Goal: Information Seeking & Learning: Learn about a topic

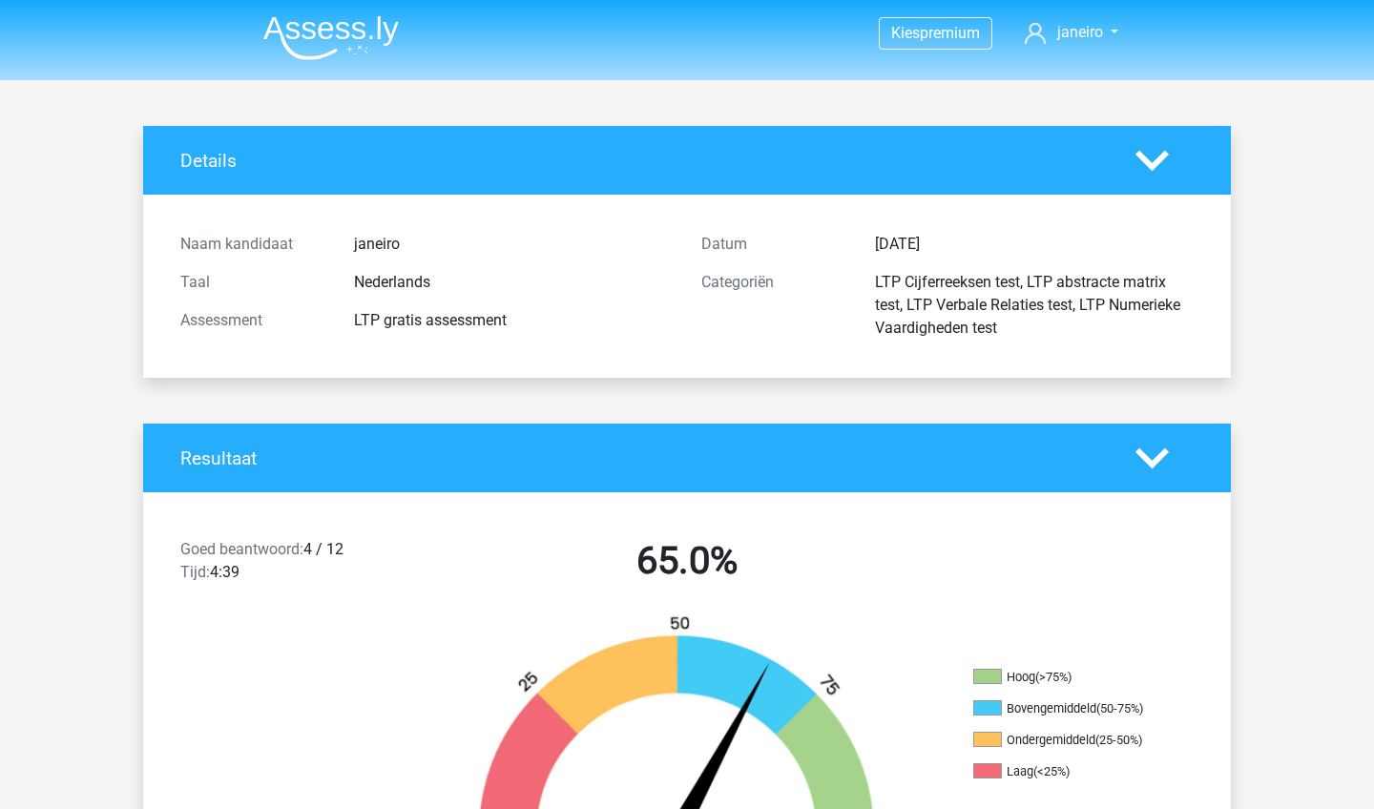
scroll to position [2303, 0]
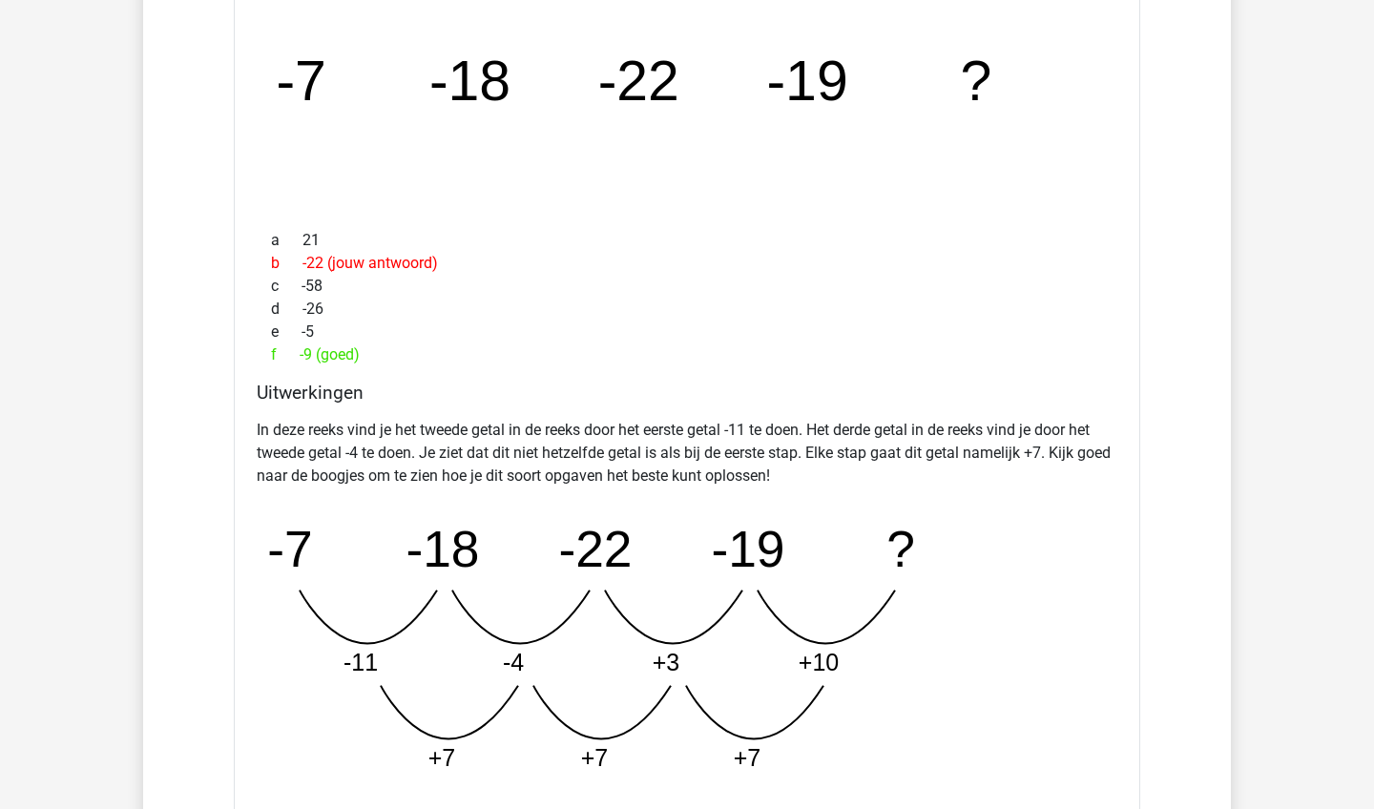
click at [942, 351] on div "f -9 (goed)" at bounding box center [687, 354] width 860 height 23
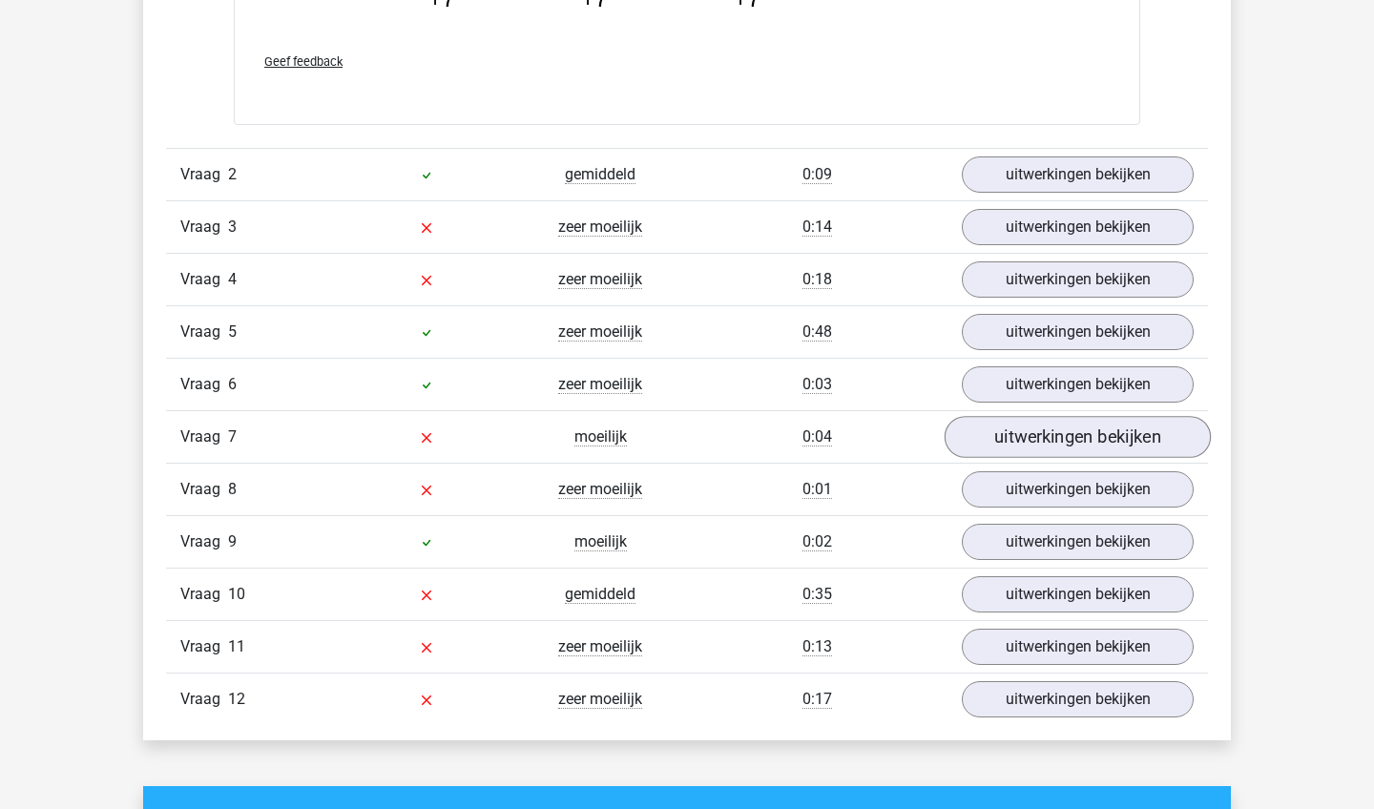
scroll to position [3074, 0]
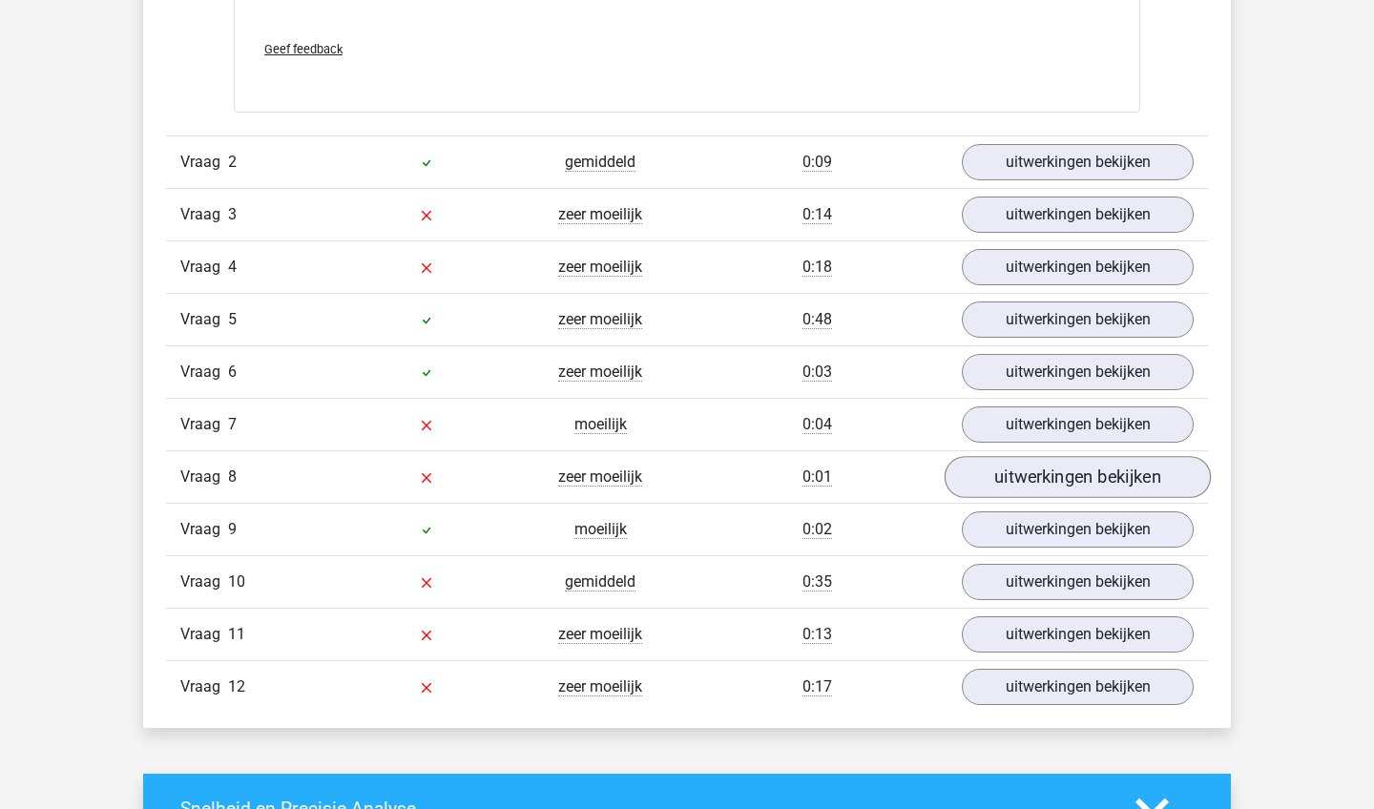
click at [1069, 467] on link "uitwerkingen bekijken" at bounding box center [1077, 478] width 266 height 42
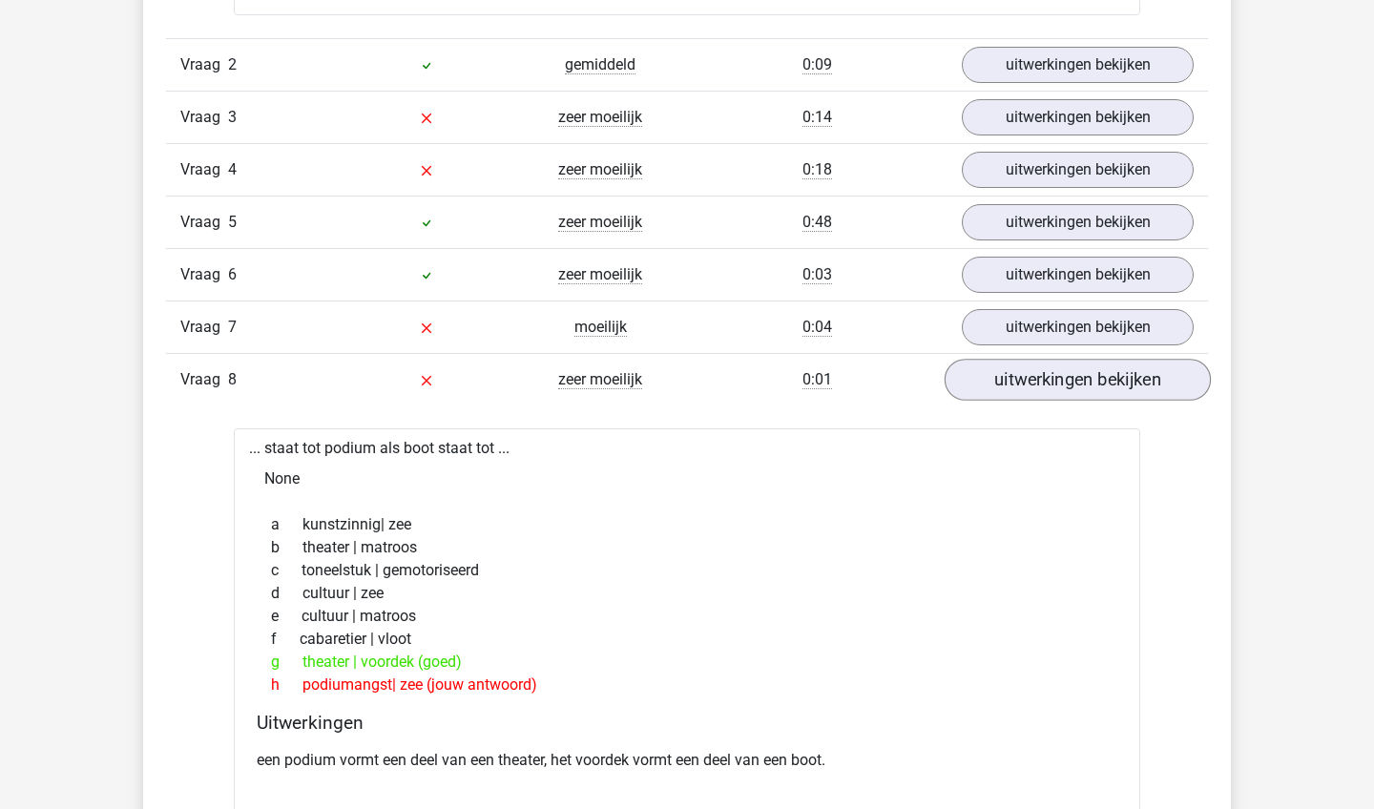
scroll to position [3201, 0]
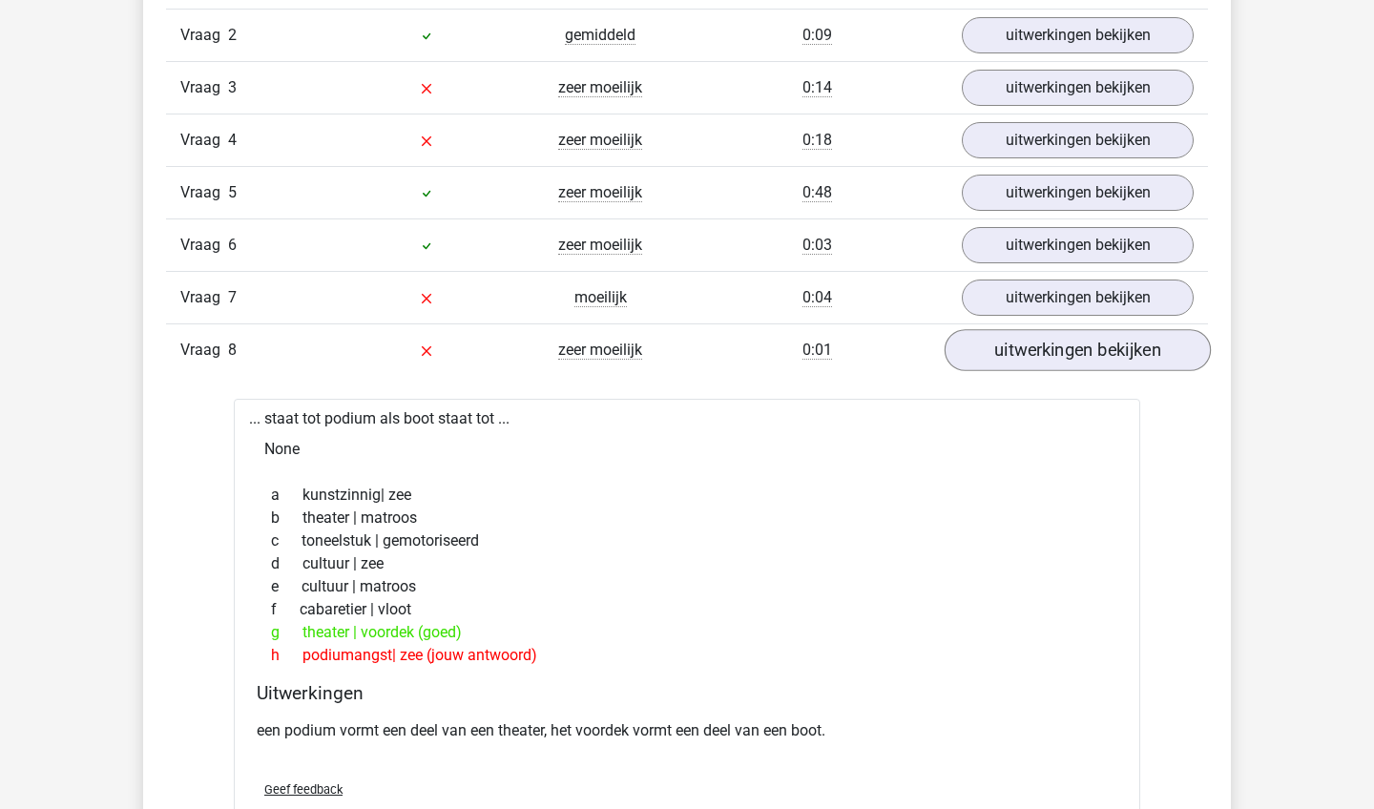
click at [1108, 360] on link "uitwerkingen bekijken" at bounding box center [1077, 351] width 266 height 42
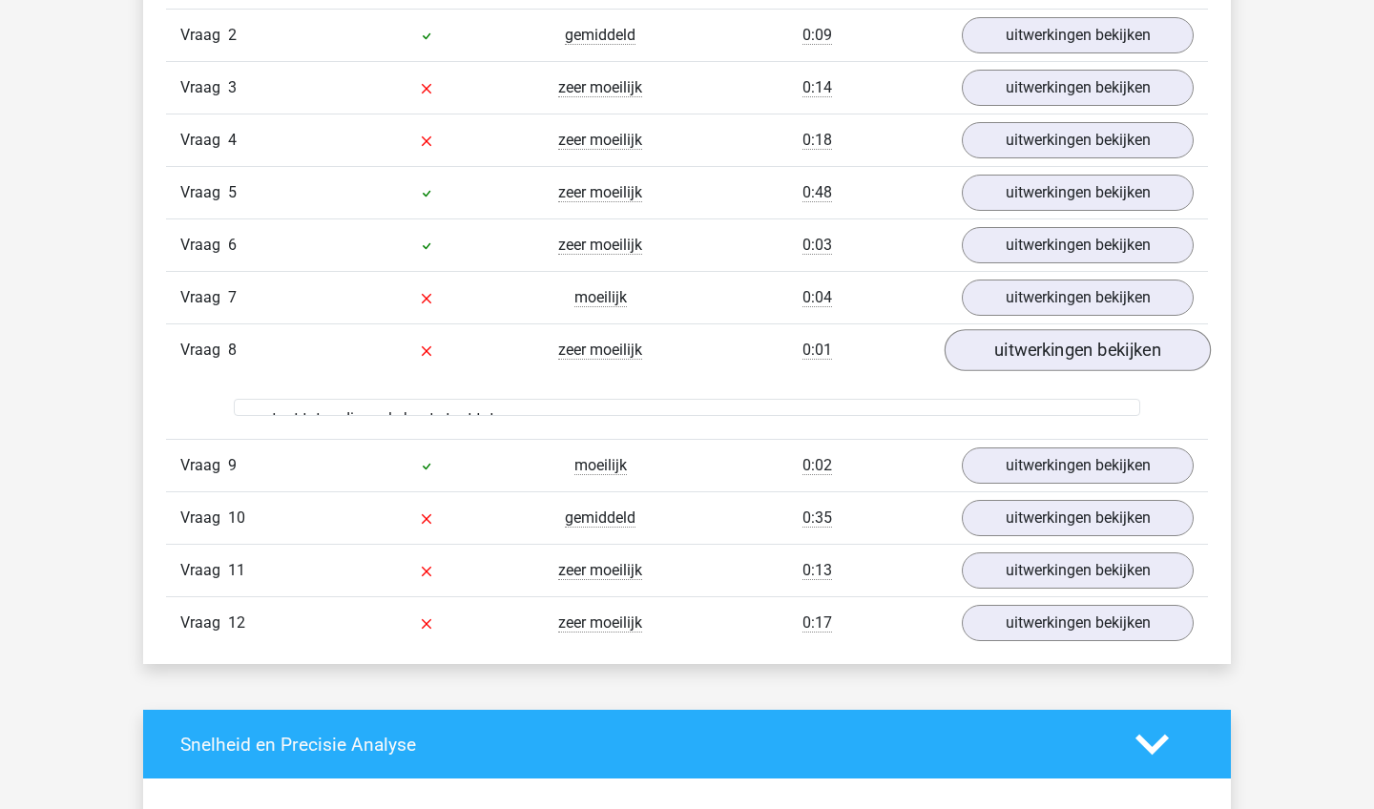
click at [1108, 360] on link "uitwerkingen bekijken" at bounding box center [1077, 351] width 266 height 42
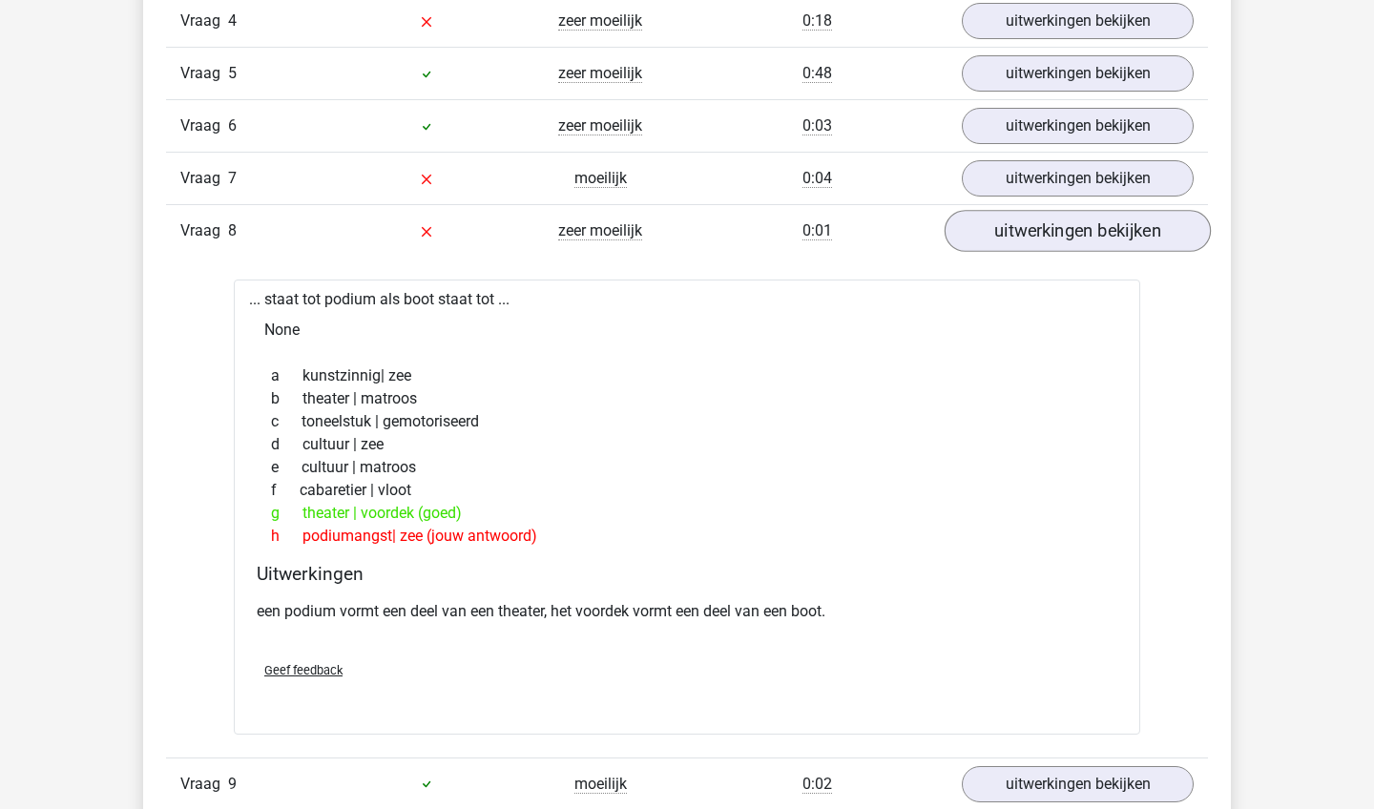
scroll to position [3364, 0]
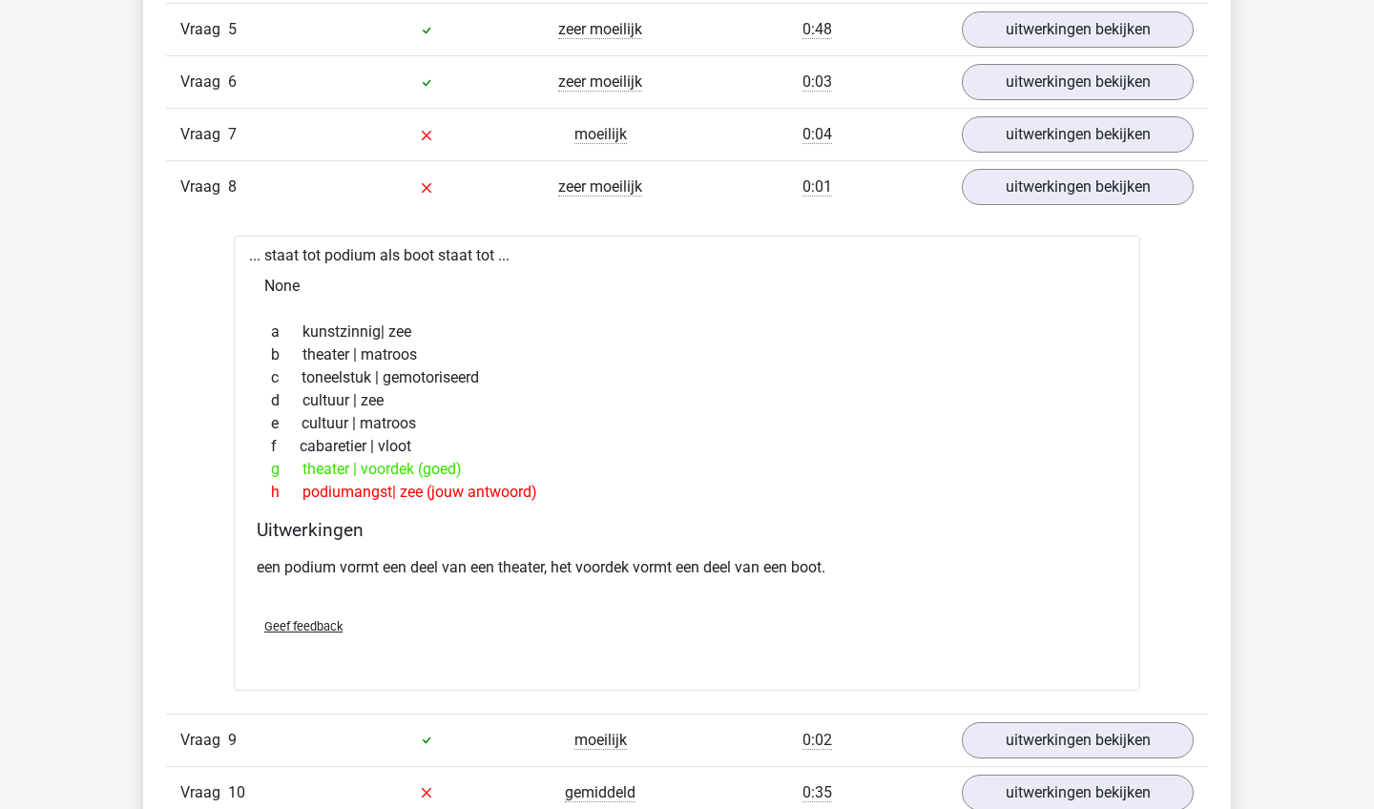
click at [1108, 360] on div "b theater | matroos" at bounding box center [687, 354] width 860 height 23
click at [1099, 196] on link "uitwerkingen bekijken" at bounding box center [1077, 188] width 266 height 42
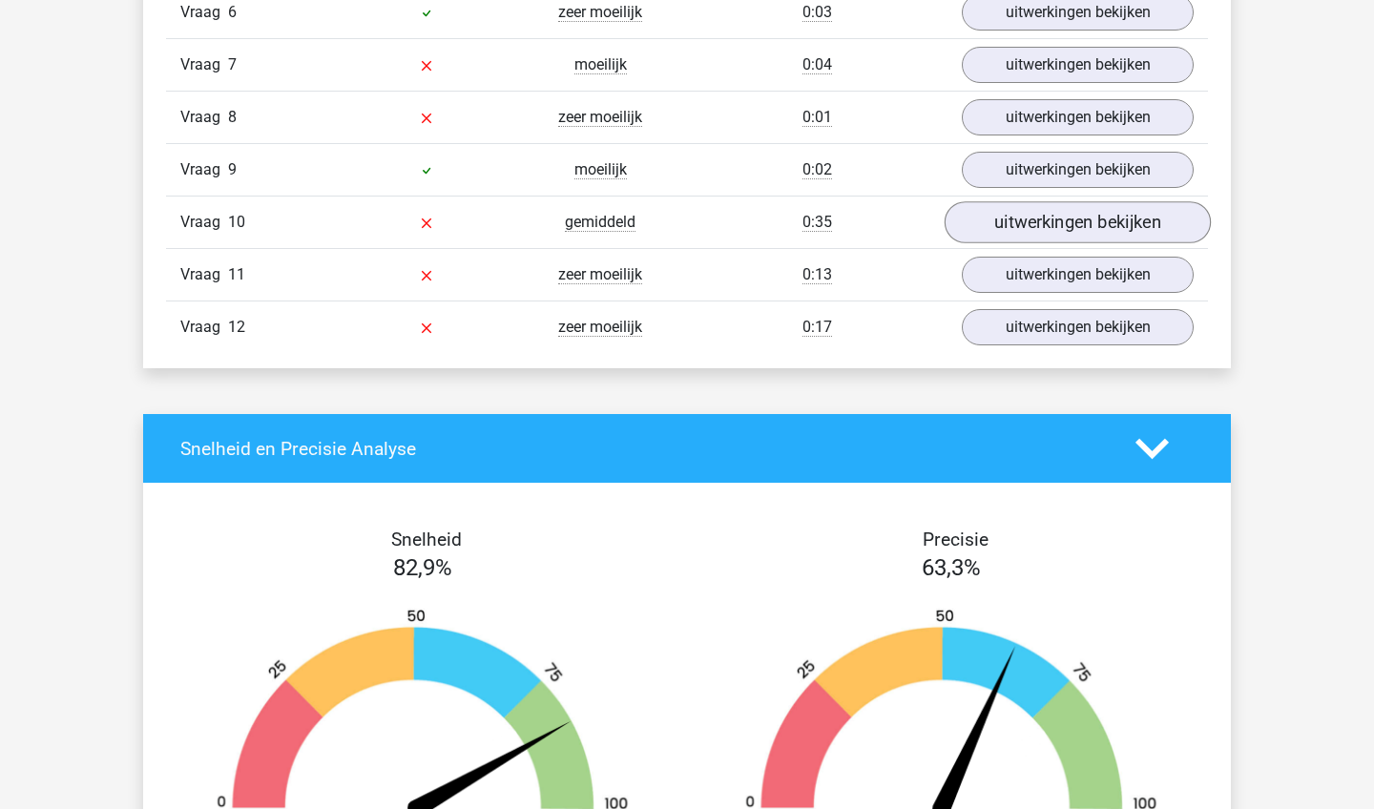
scroll to position [3379, 0]
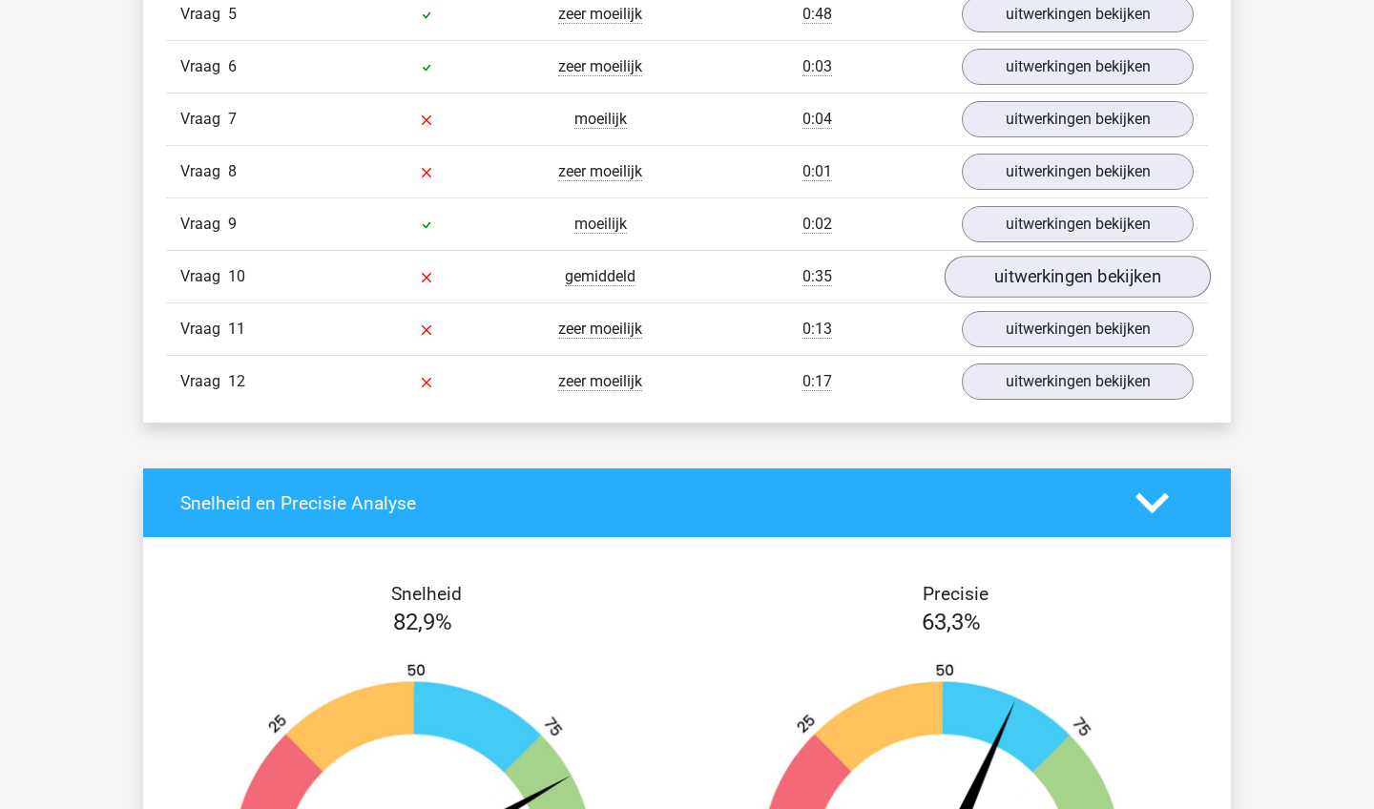
click at [1106, 269] on link "uitwerkingen bekijken" at bounding box center [1077, 278] width 266 height 42
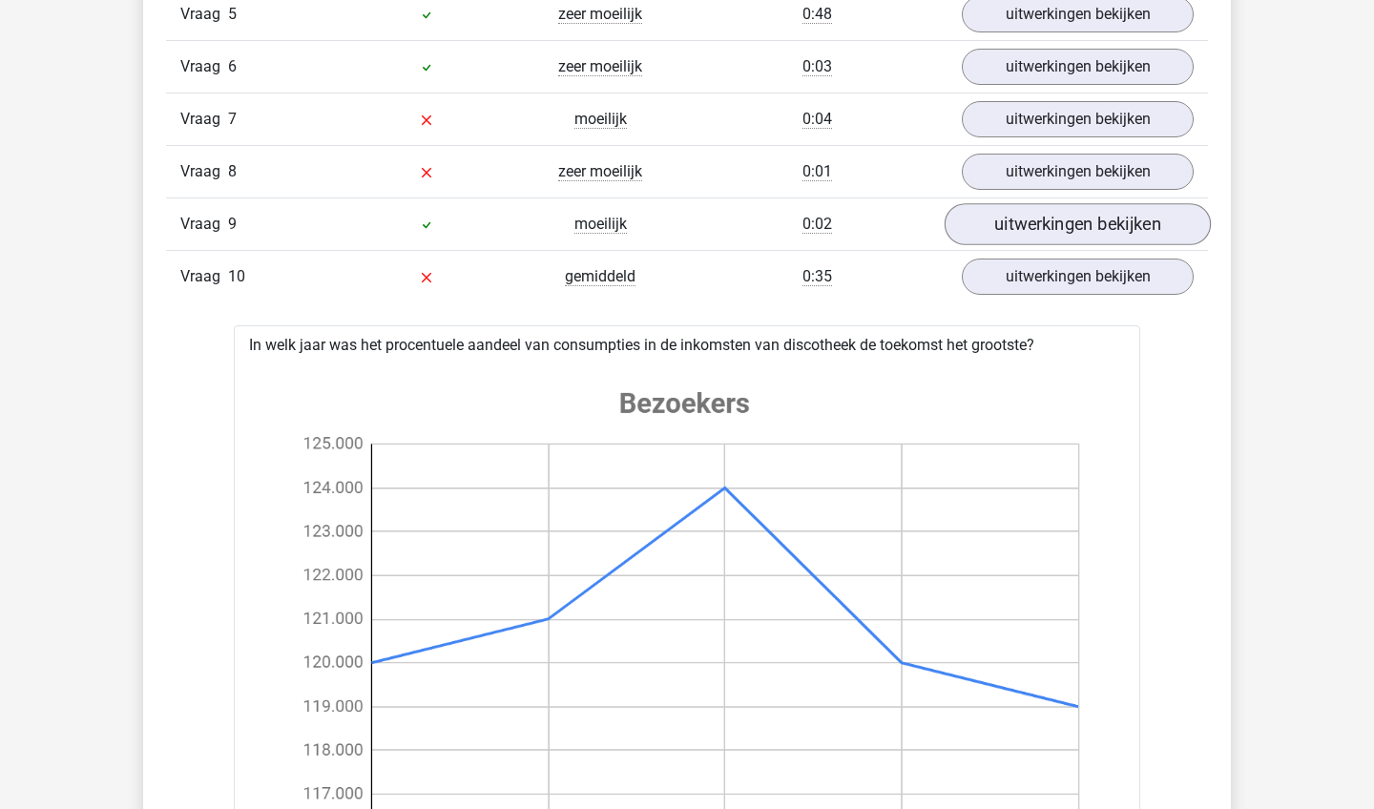
click at [1126, 214] on link "uitwerkingen bekijken" at bounding box center [1077, 225] width 266 height 42
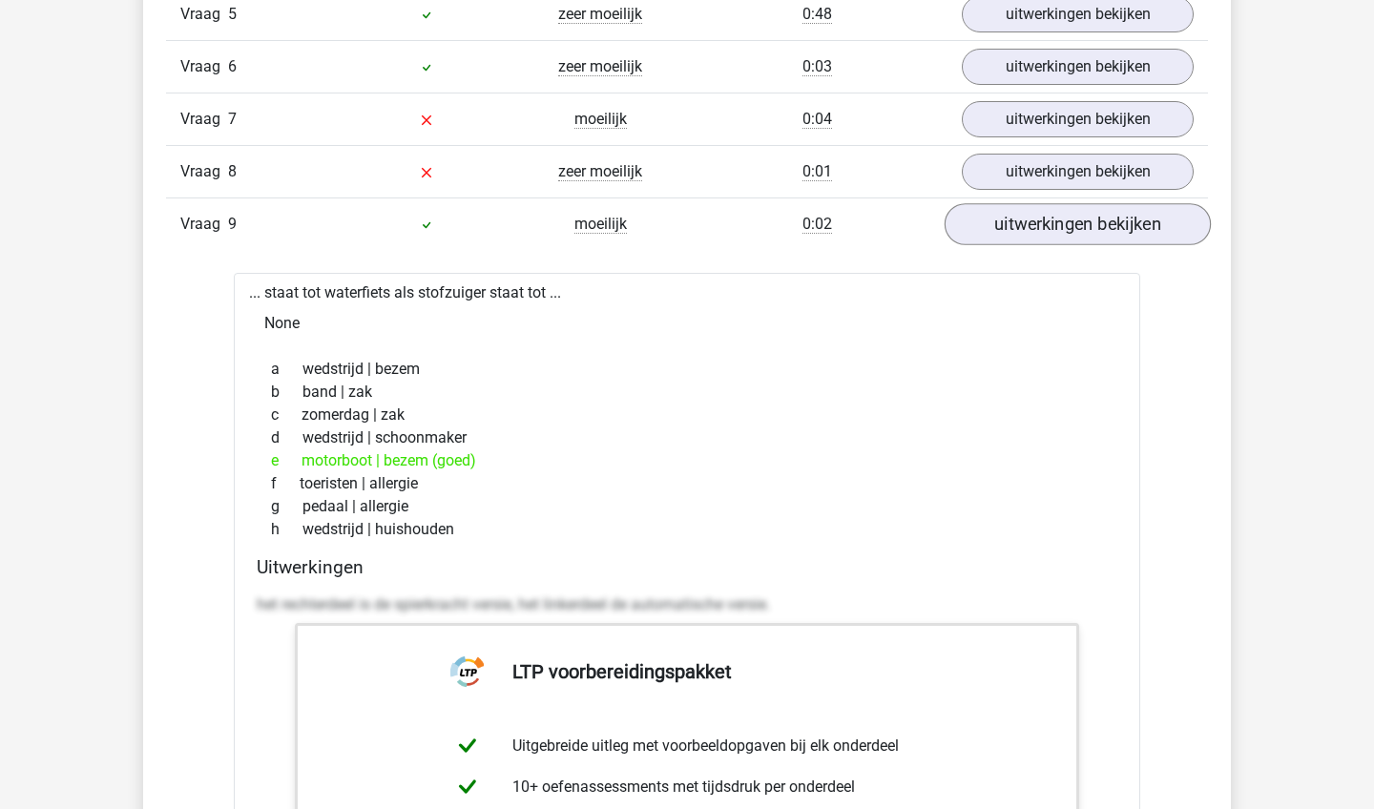
click at [1126, 214] on link "uitwerkingen bekijken" at bounding box center [1077, 225] width 266 height 42
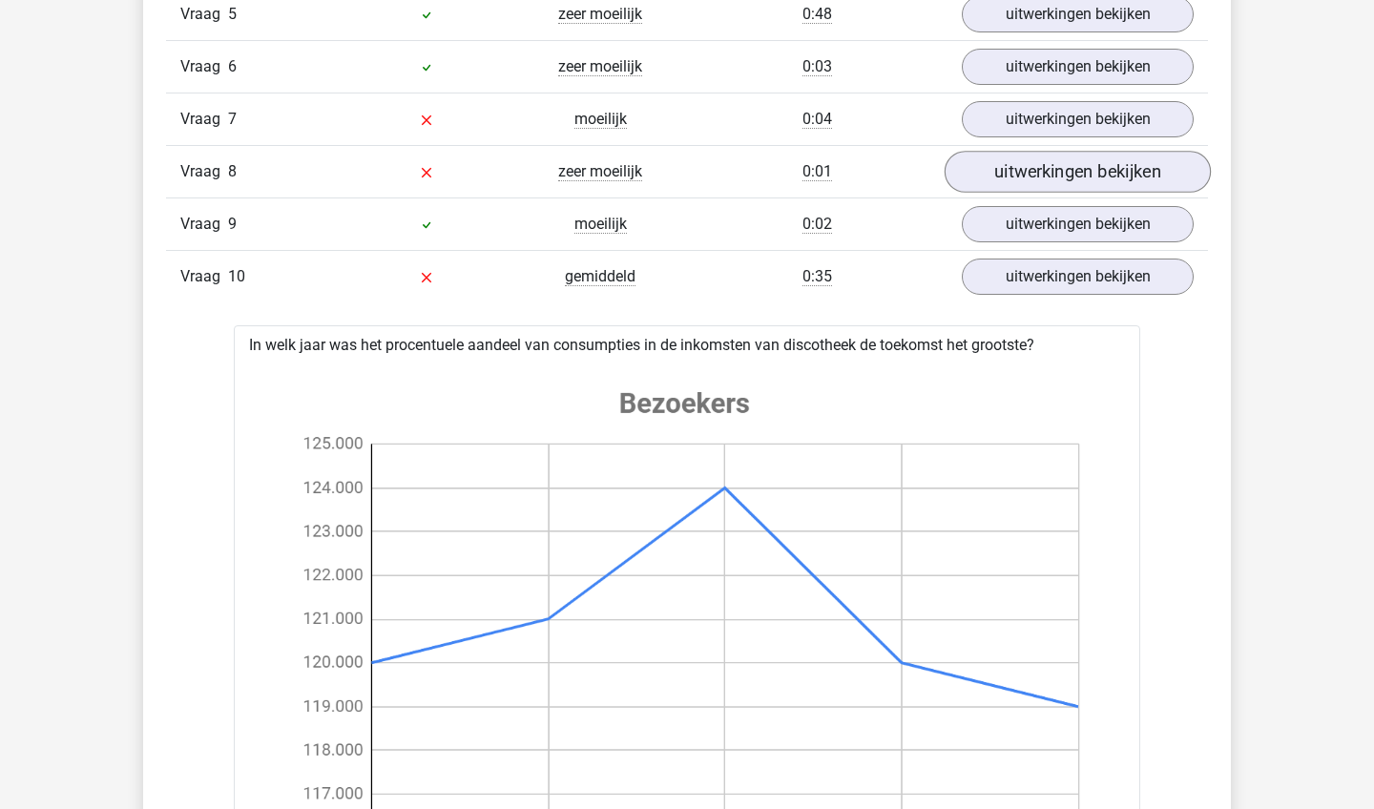
click at [1125, 178] on link "uitwerkingen bekijken" at bounding box center [1077, 173] width 266 height 42
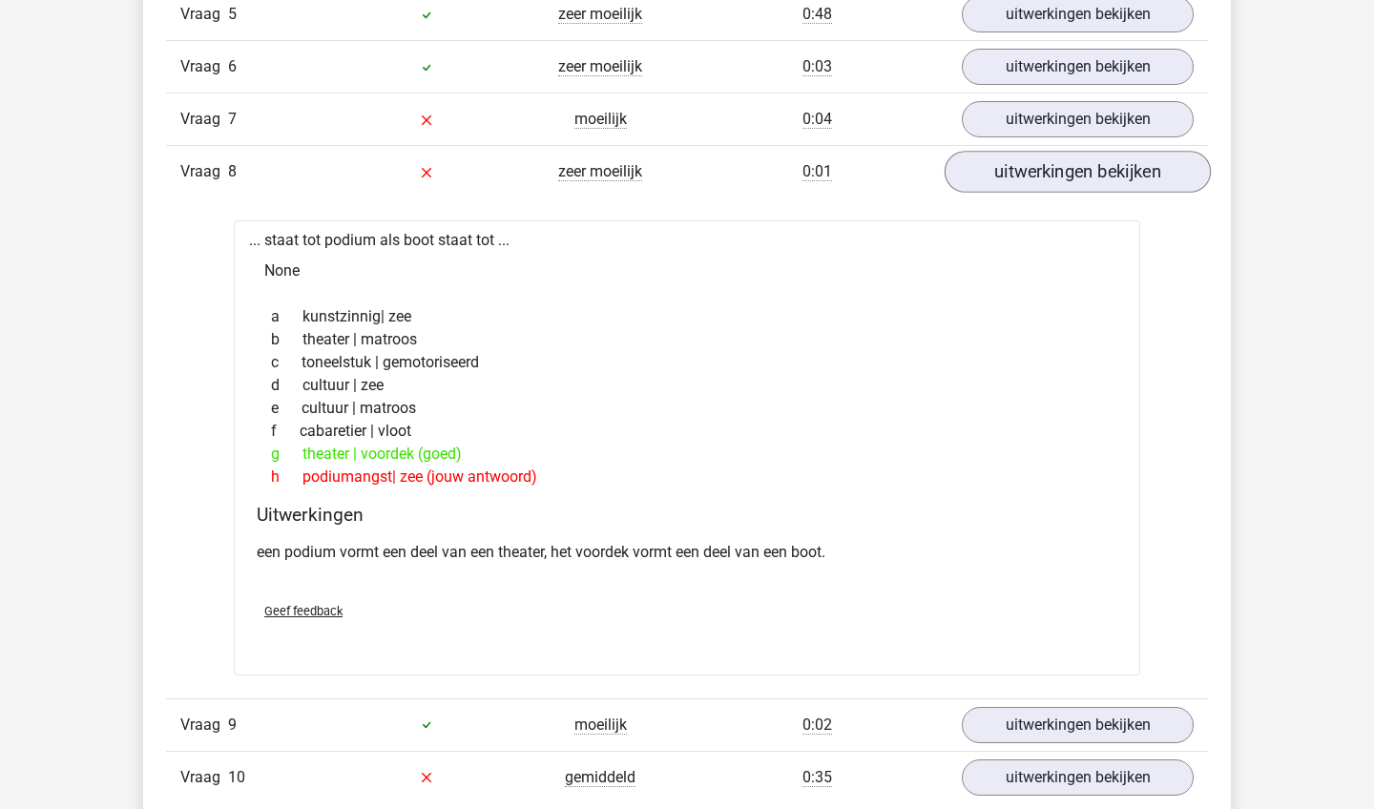
click at [1125, 178] on link "uitwerkingen bekijken" at bounding box center [1077, 173] width 266 height 42
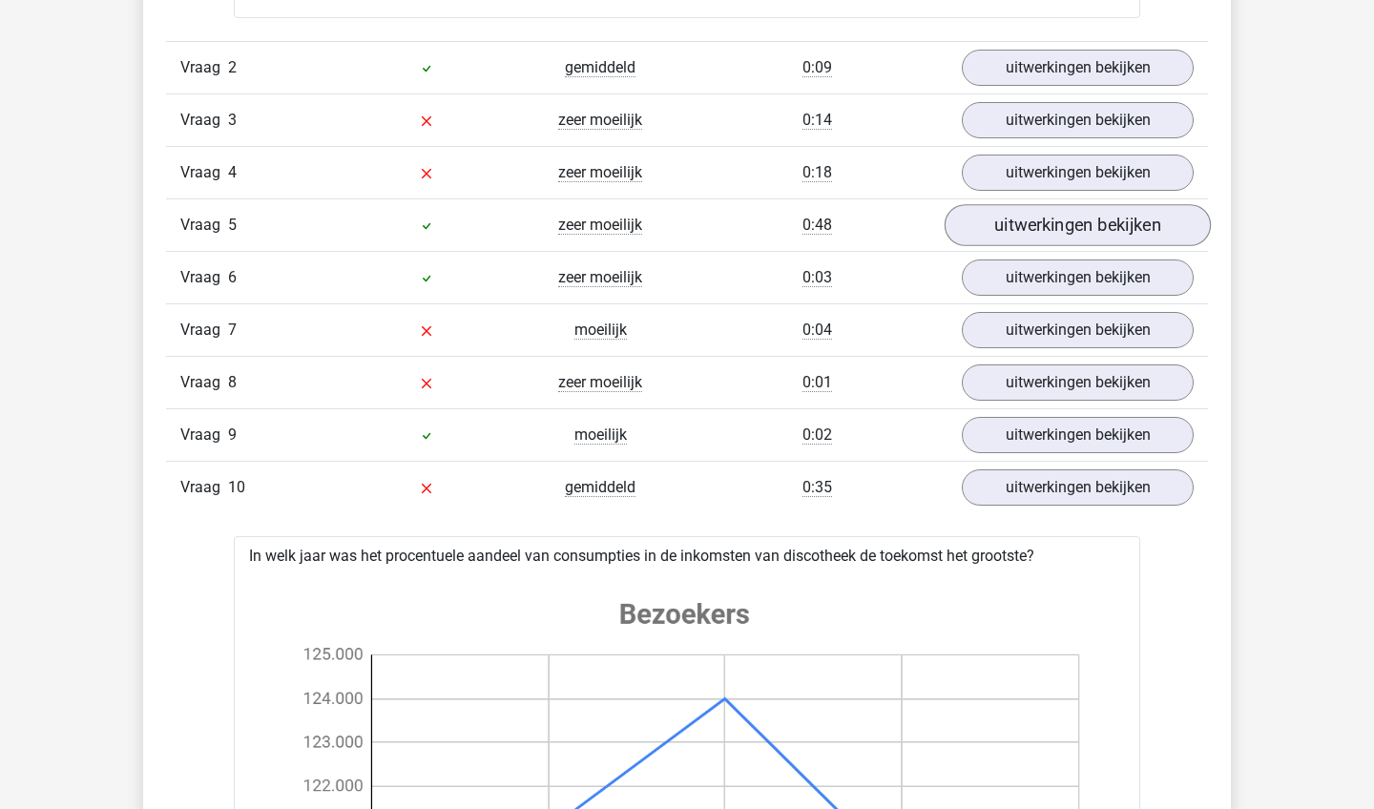
scroll to position [3161, 0]
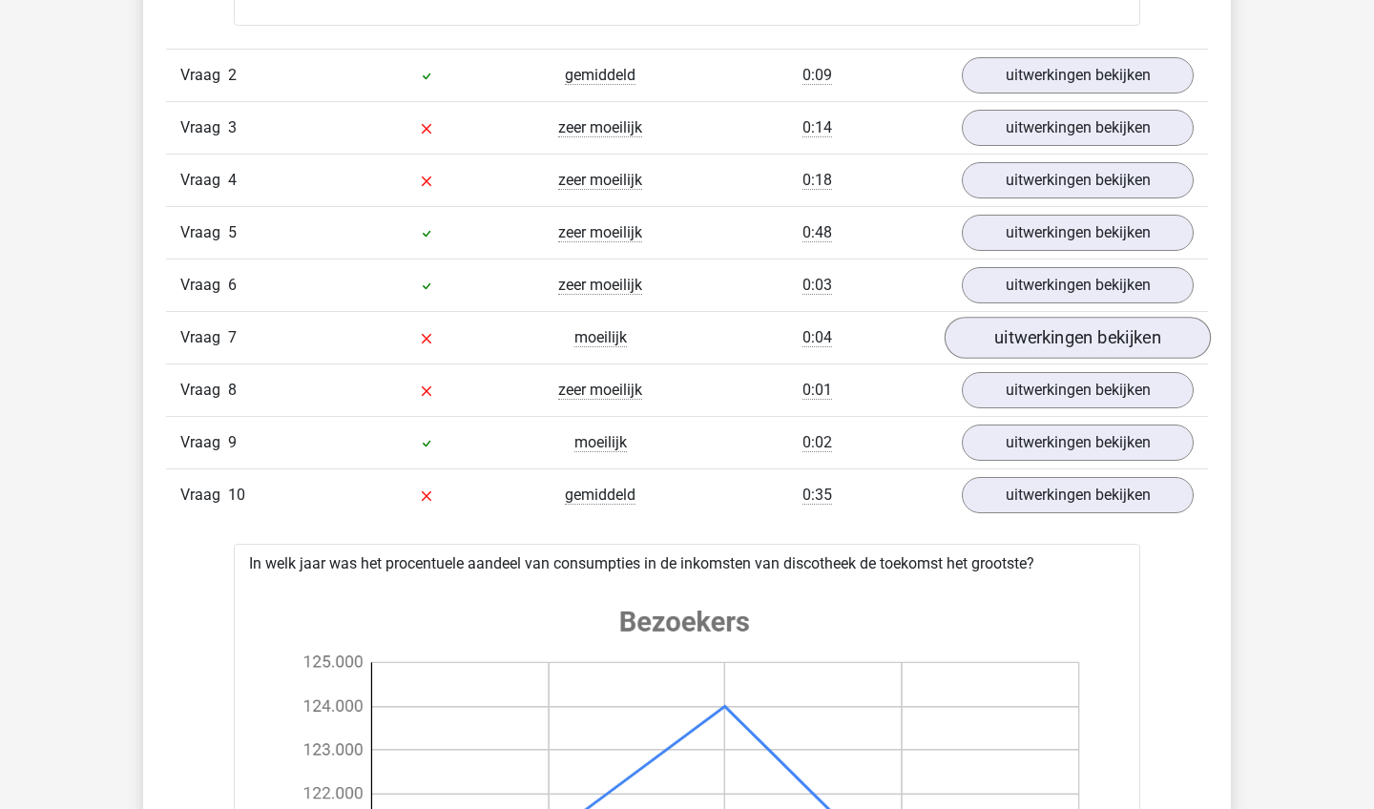
click at [1081, 332] on link "uitwerkingen bekijken" at bounding box center [1077, 339] width 266 height 42
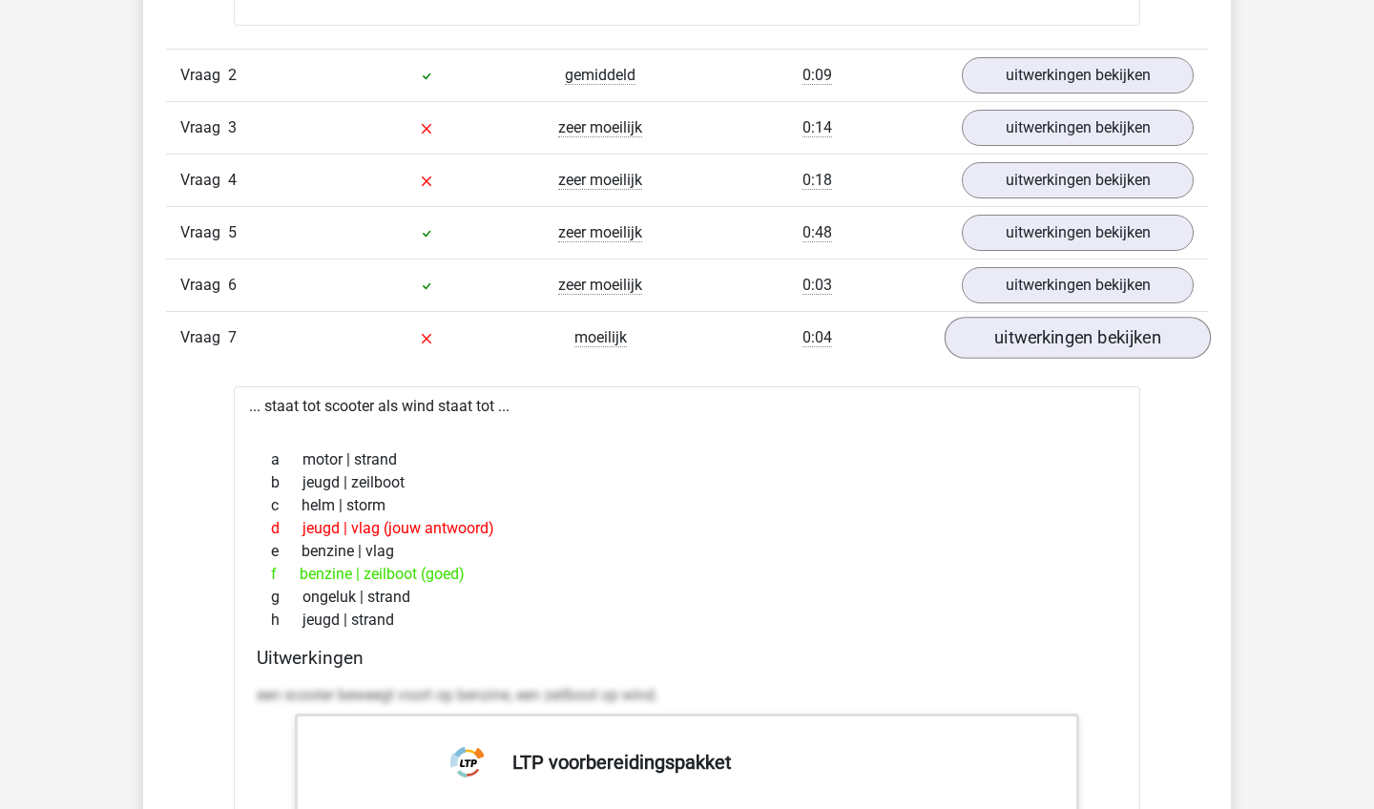
click at [1081, 332] on link "uitwerkingen bekijken" at bounding box center [1077, 339] width 266 height 42
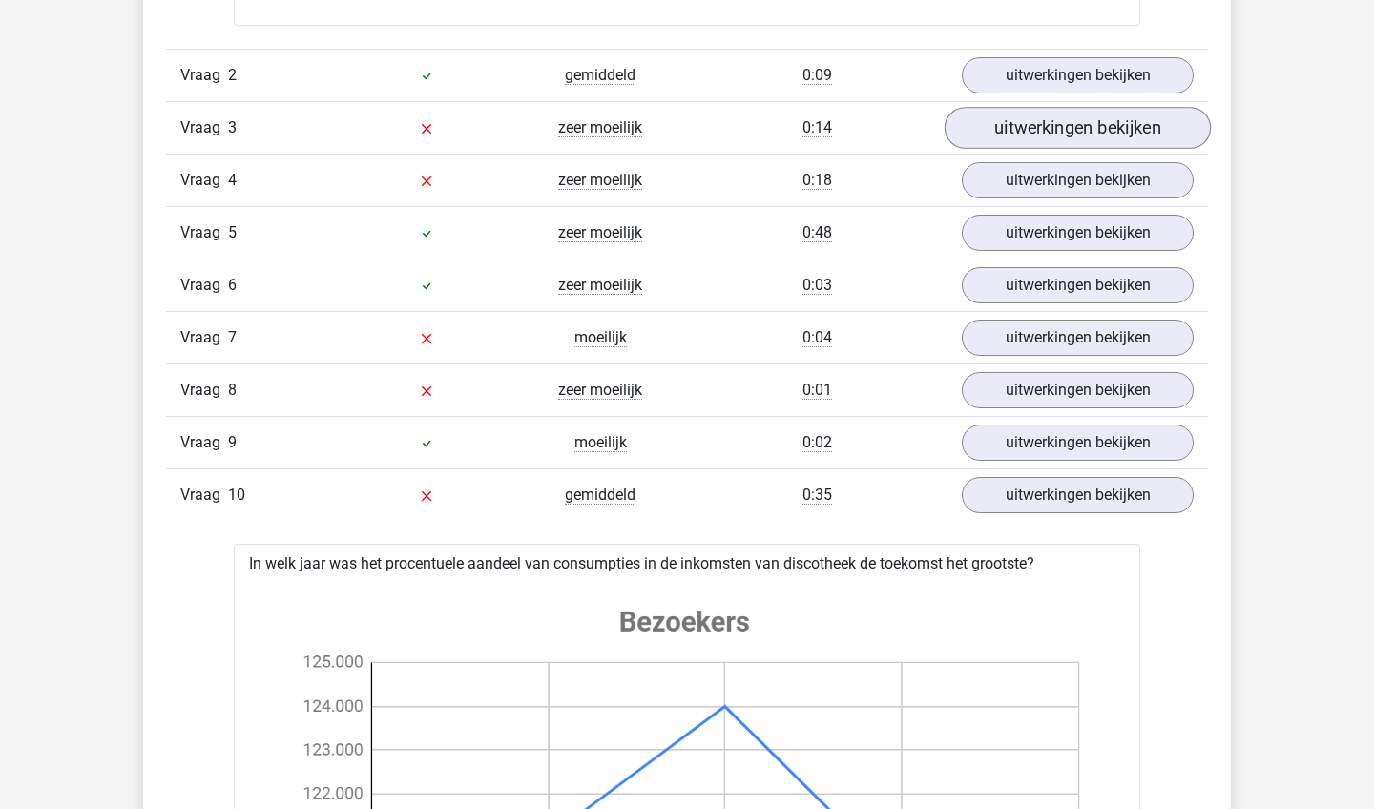
click at [1018, 130] on link "uitwerkingen bekijken" at bounding box center [1077, 129] width 266 height 42
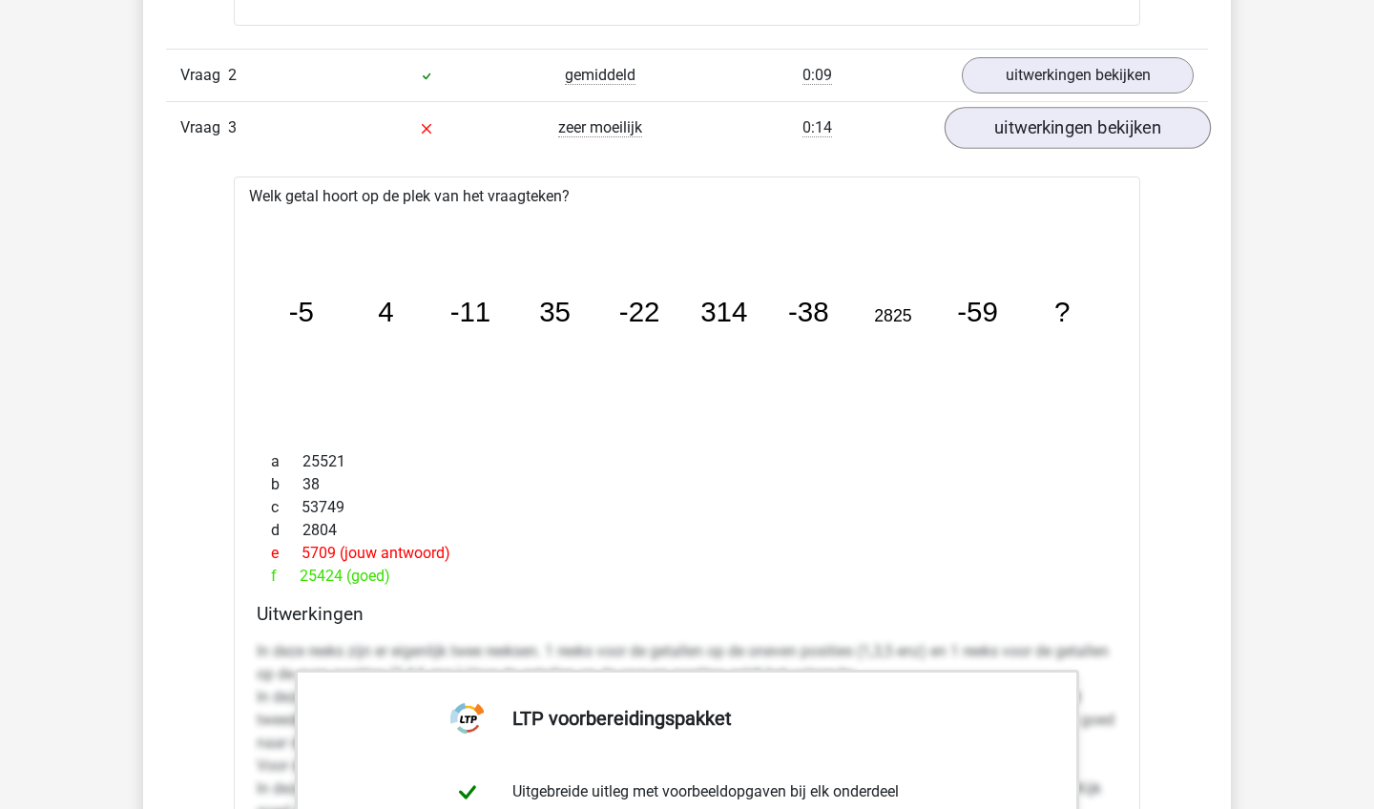
click at [1018, 130] on link "uitwerkingen bekijken" at bounding box center [1077, 129] width 266 height 42
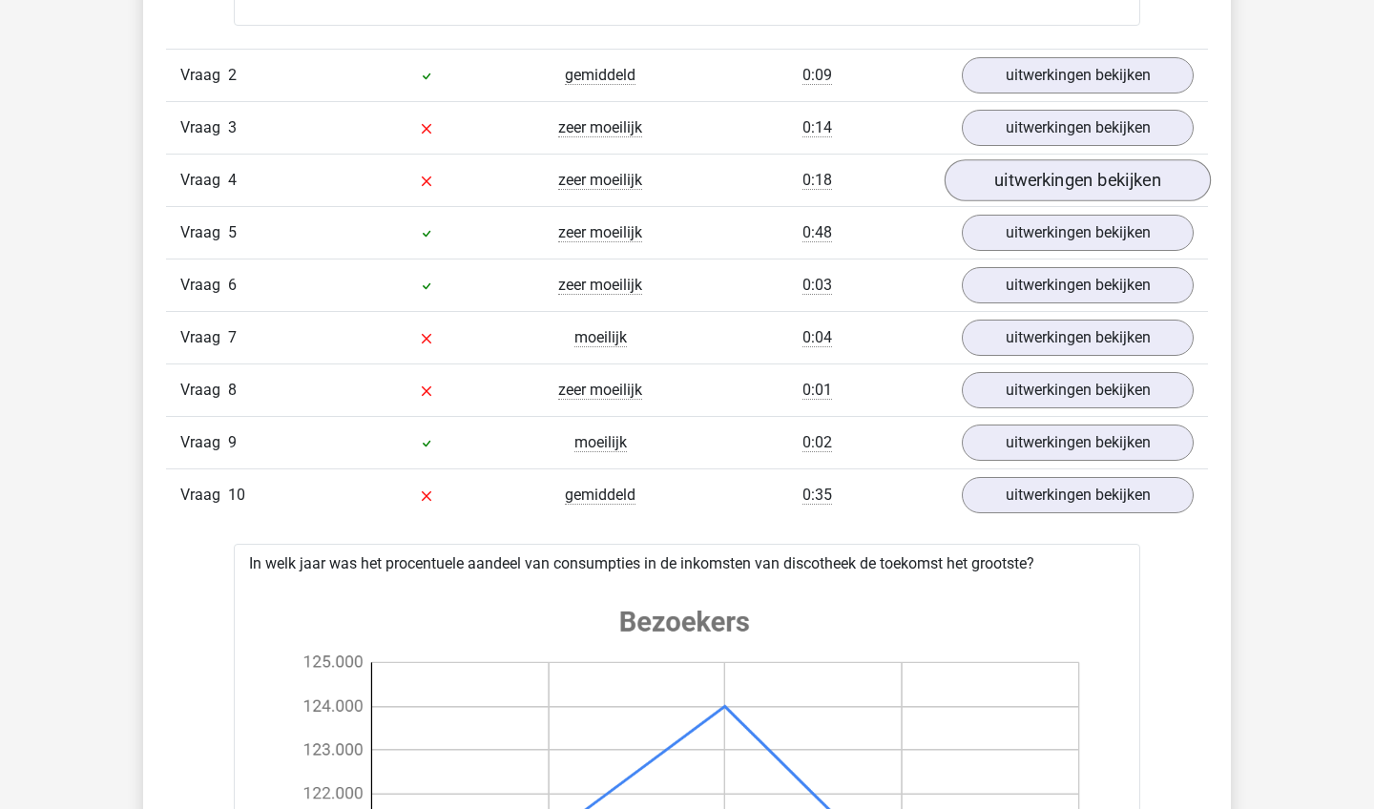
click at [1064, 174] on link "uitwerkingen bekijken" at bounding box center [1077, 181] width 266 height 42
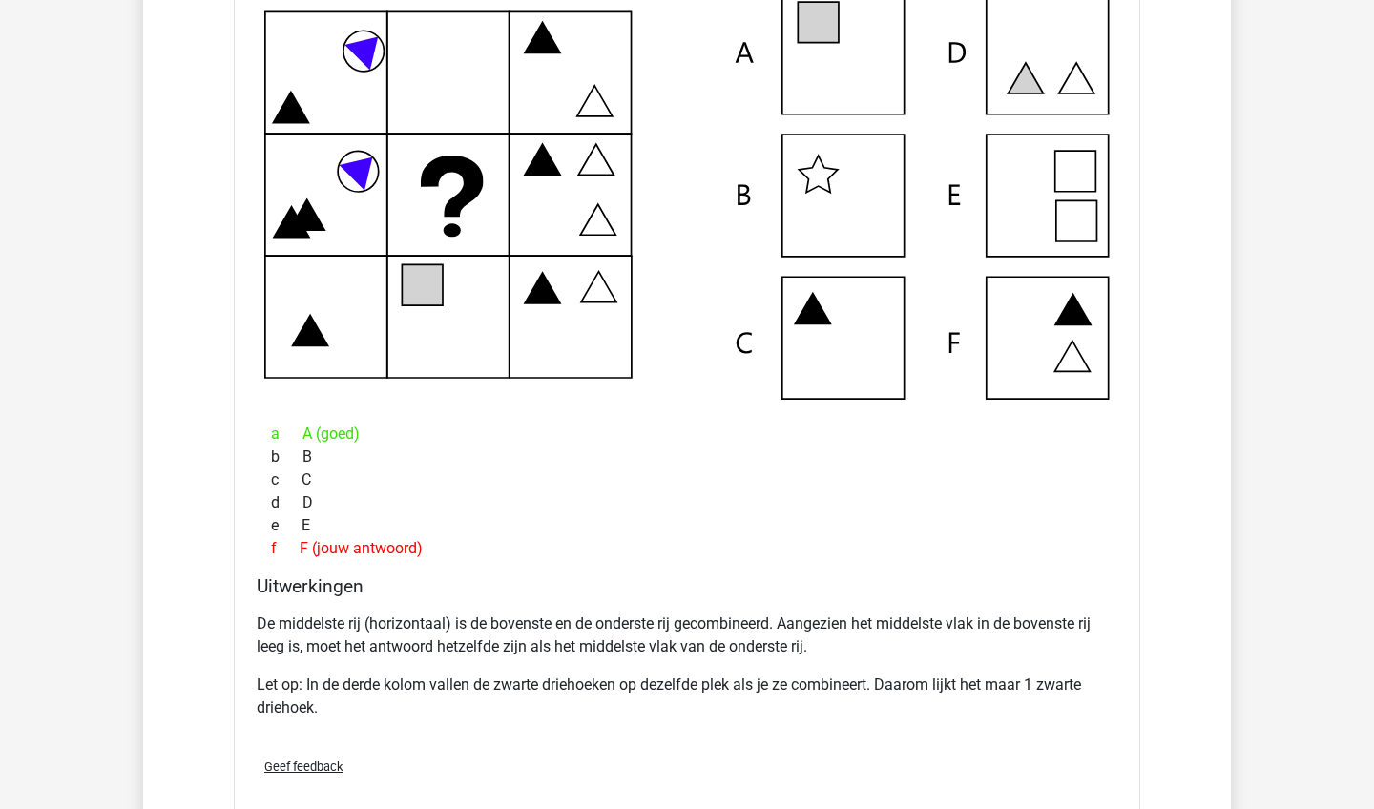
scroll to position [3445, 0]
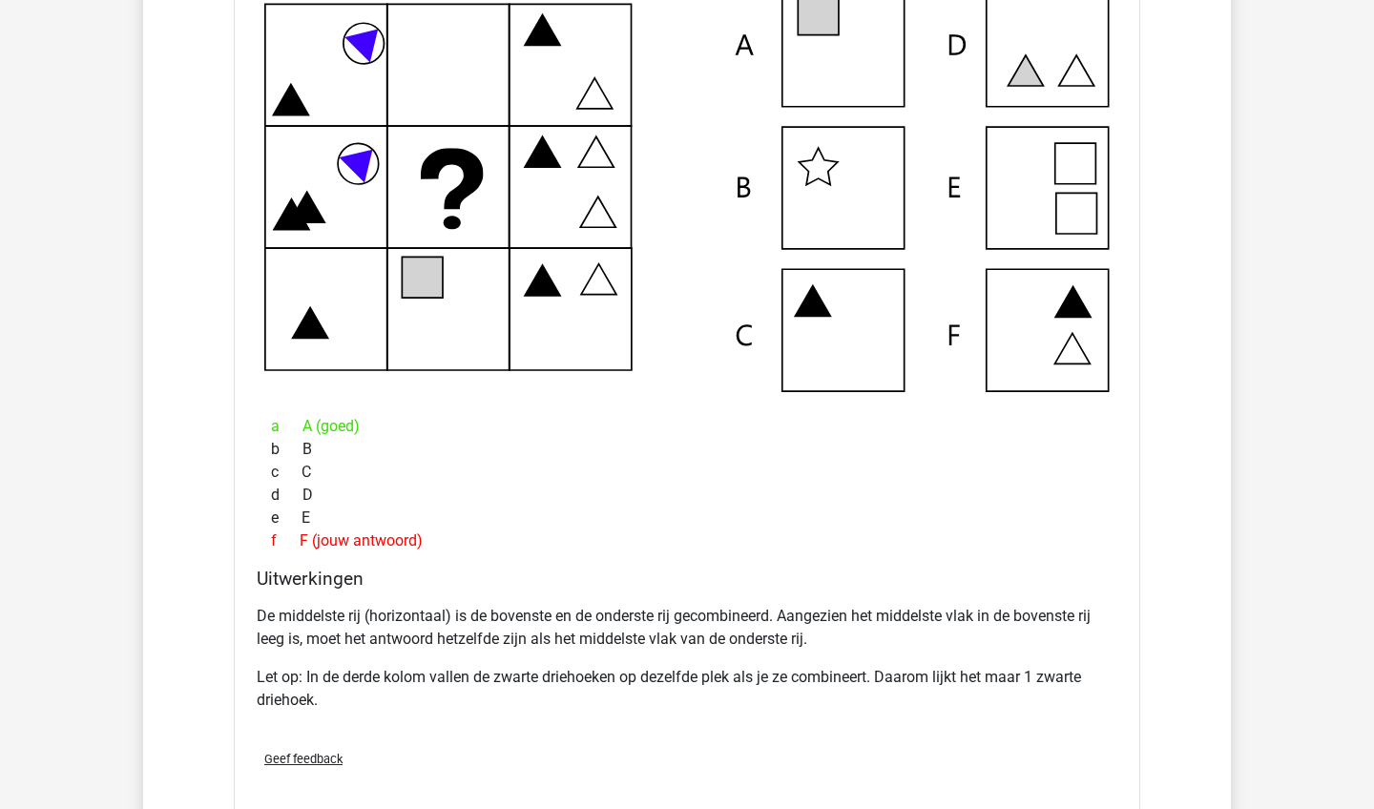
click at [917, 317] on icon at bounding box center [686, 188] width 845 height 408
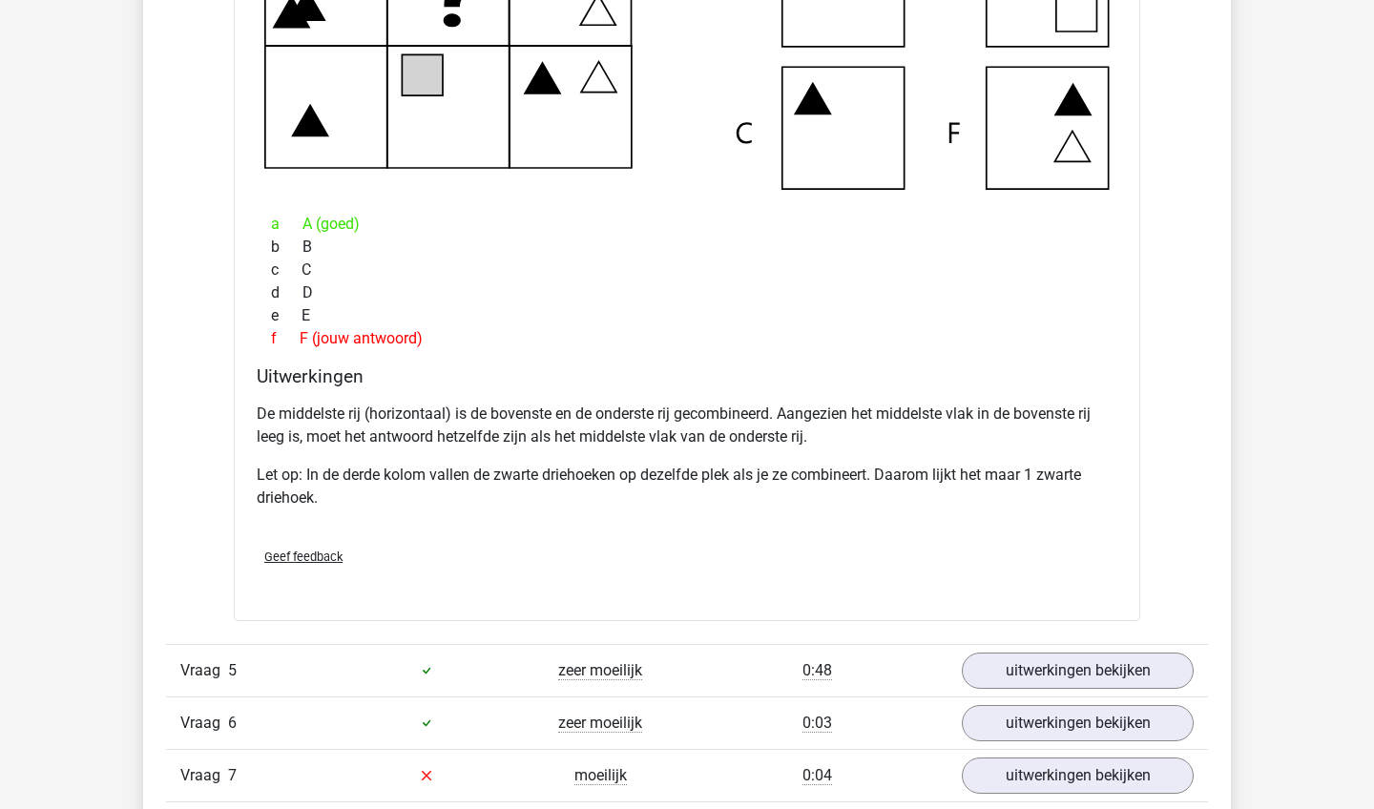
scroll to position [3650, 0]
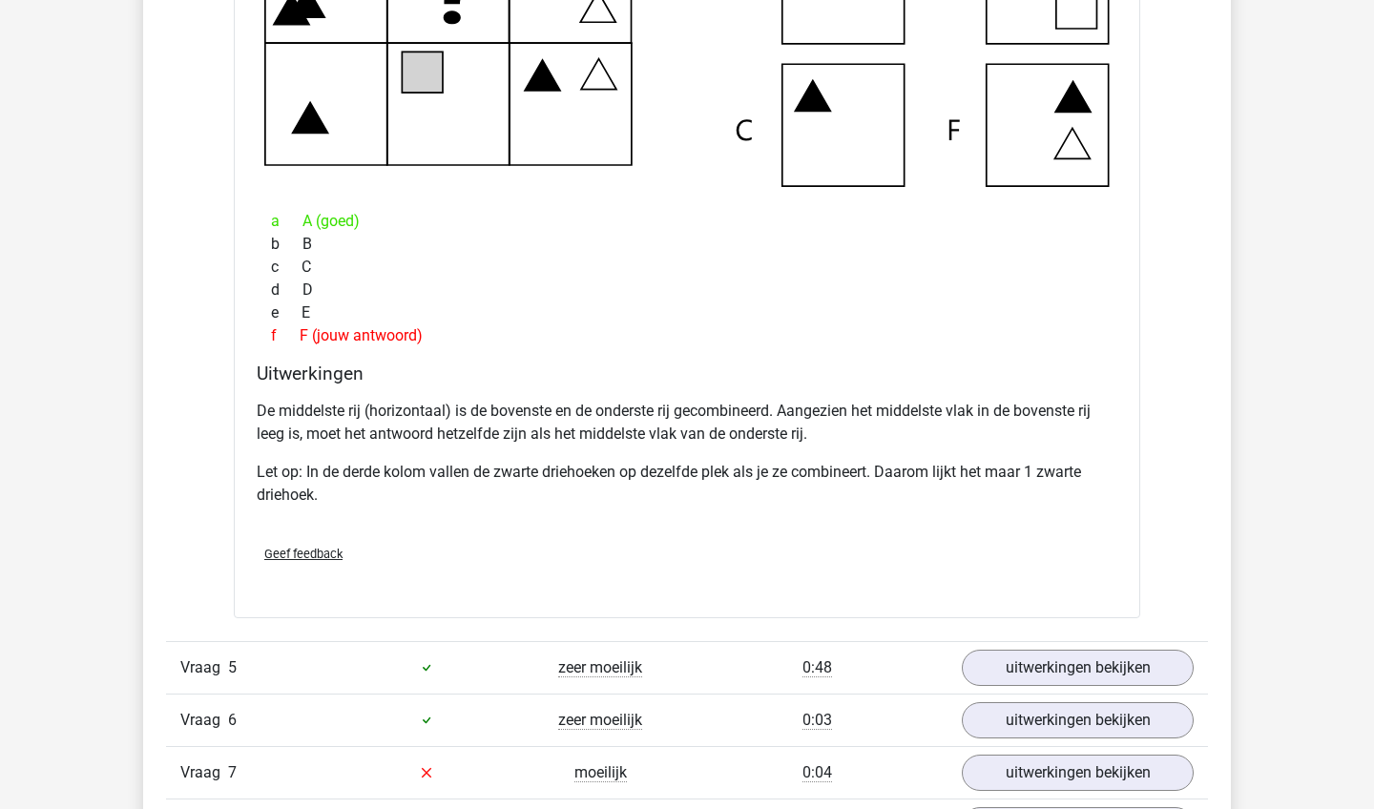
click at [894, 258] on div "c C" at bounding box center [687, 267] width 860 height 23
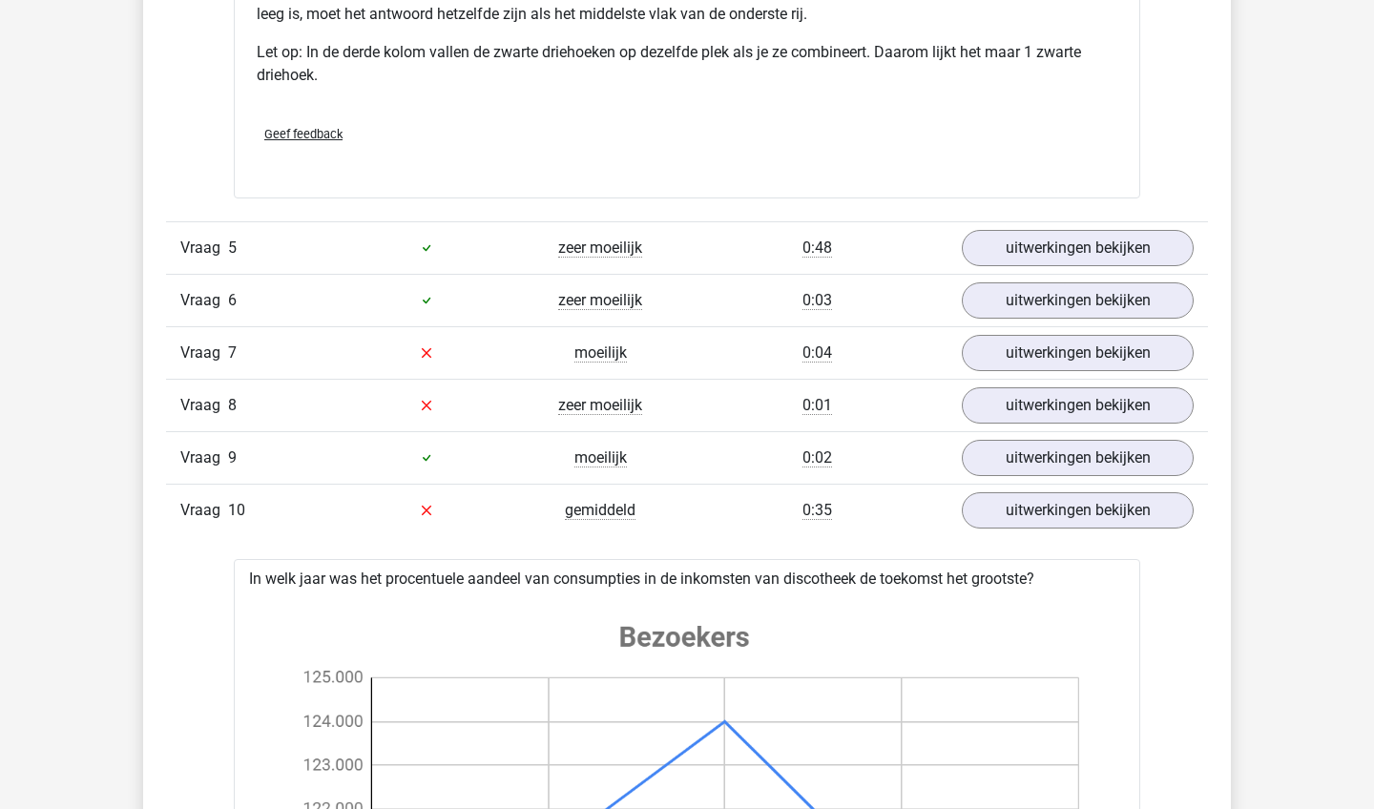
scroll to position [4078, 0]
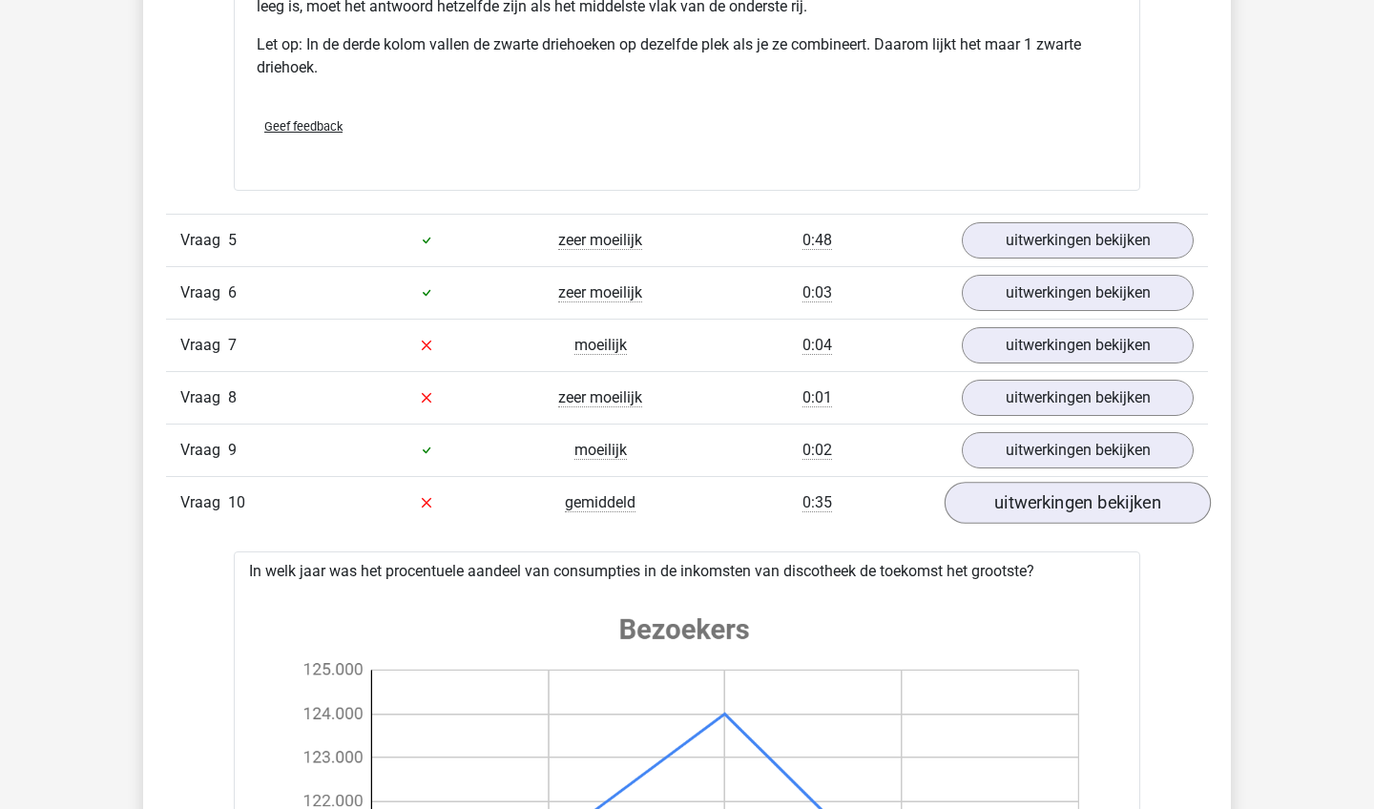
click at [1065, 506] on link "uitwerkingen bekijken" at bounding box center [1077, 503] width 266 height 42
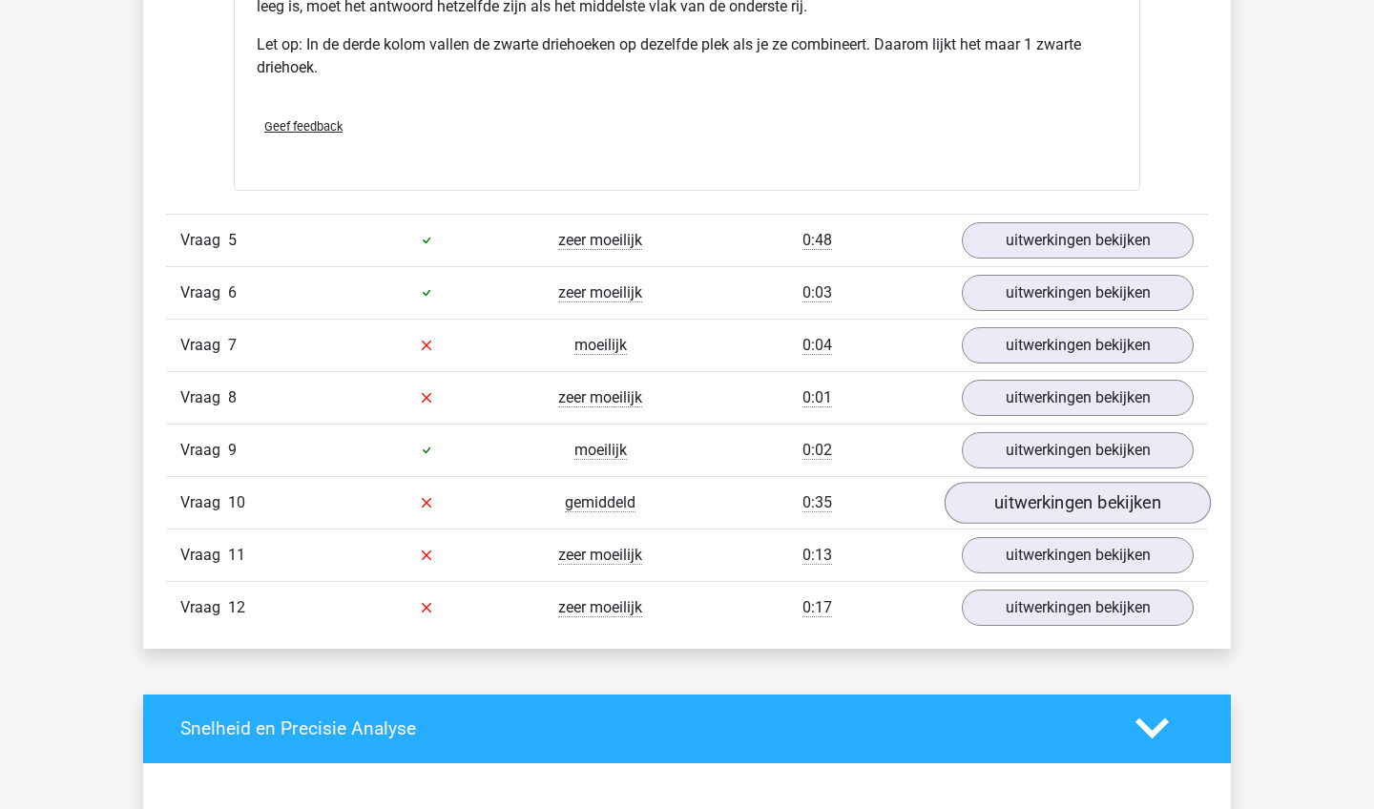
click at [1065, 506] on link "uitwerkingen bekijken" at bounding box center [1077, 503] width 266 height 42
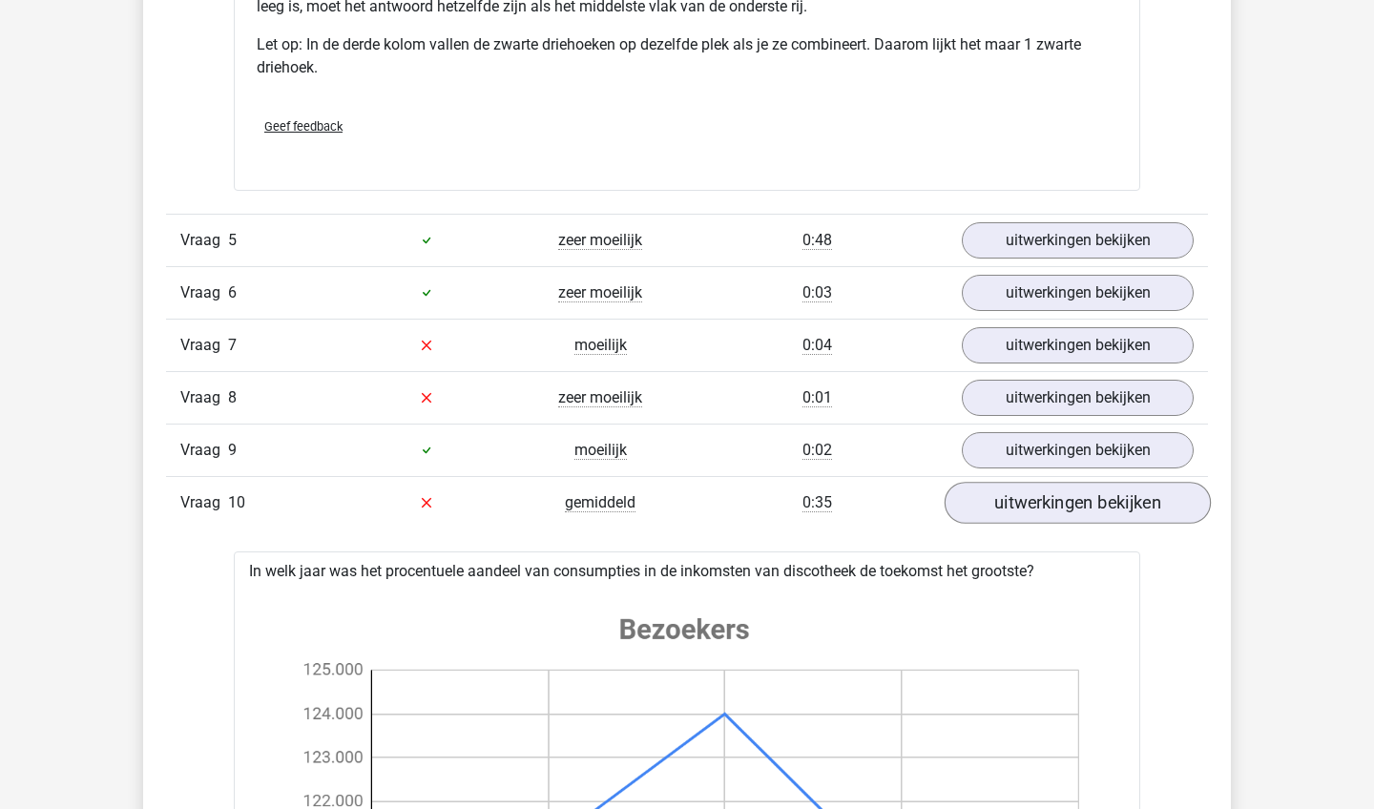
click at [1065, 506] on link "uitwerkingen bekijken" at bounding box center [1077, 503] width 266 height 42
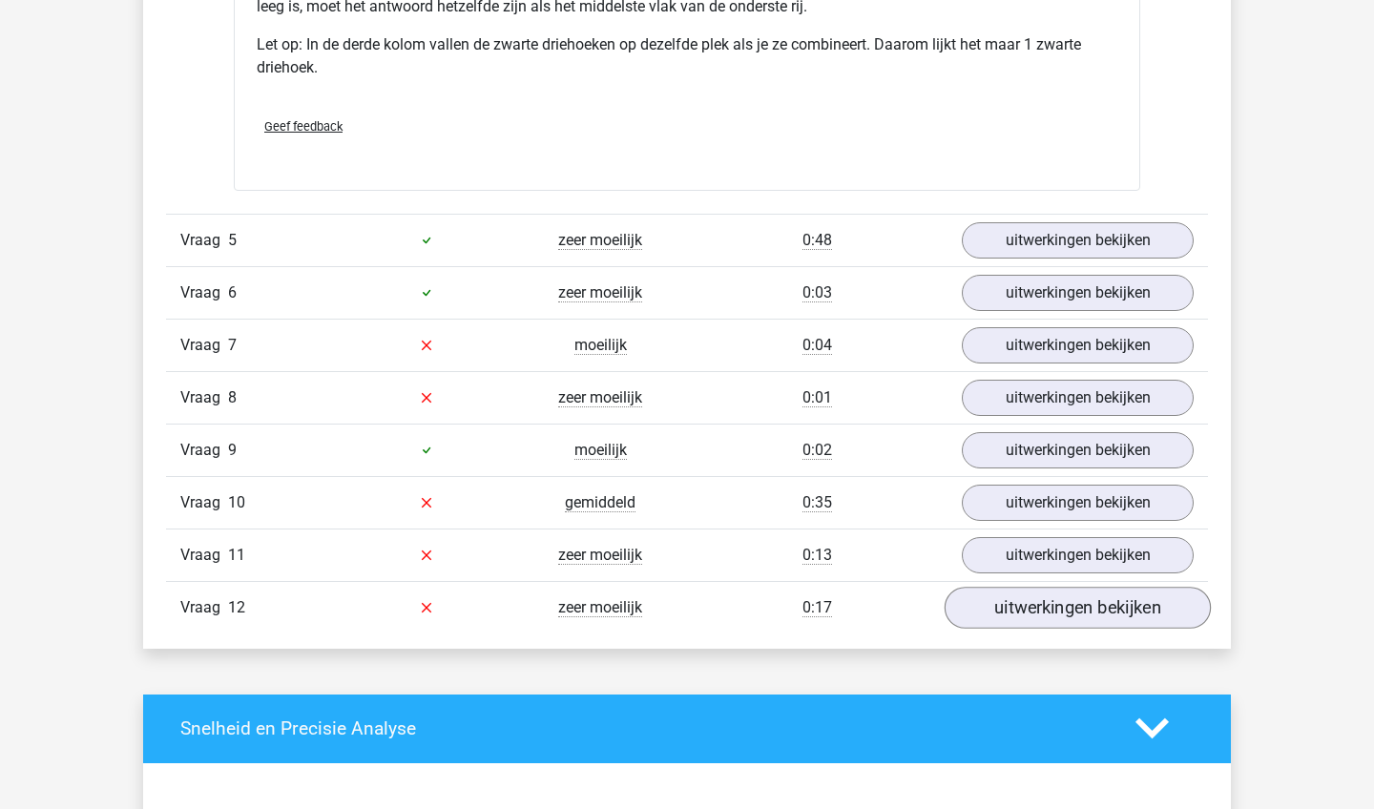
click at [1084, 608] on link "uitwerkingen bekijken" at bounding box center [1077, 608] width 266 height 42
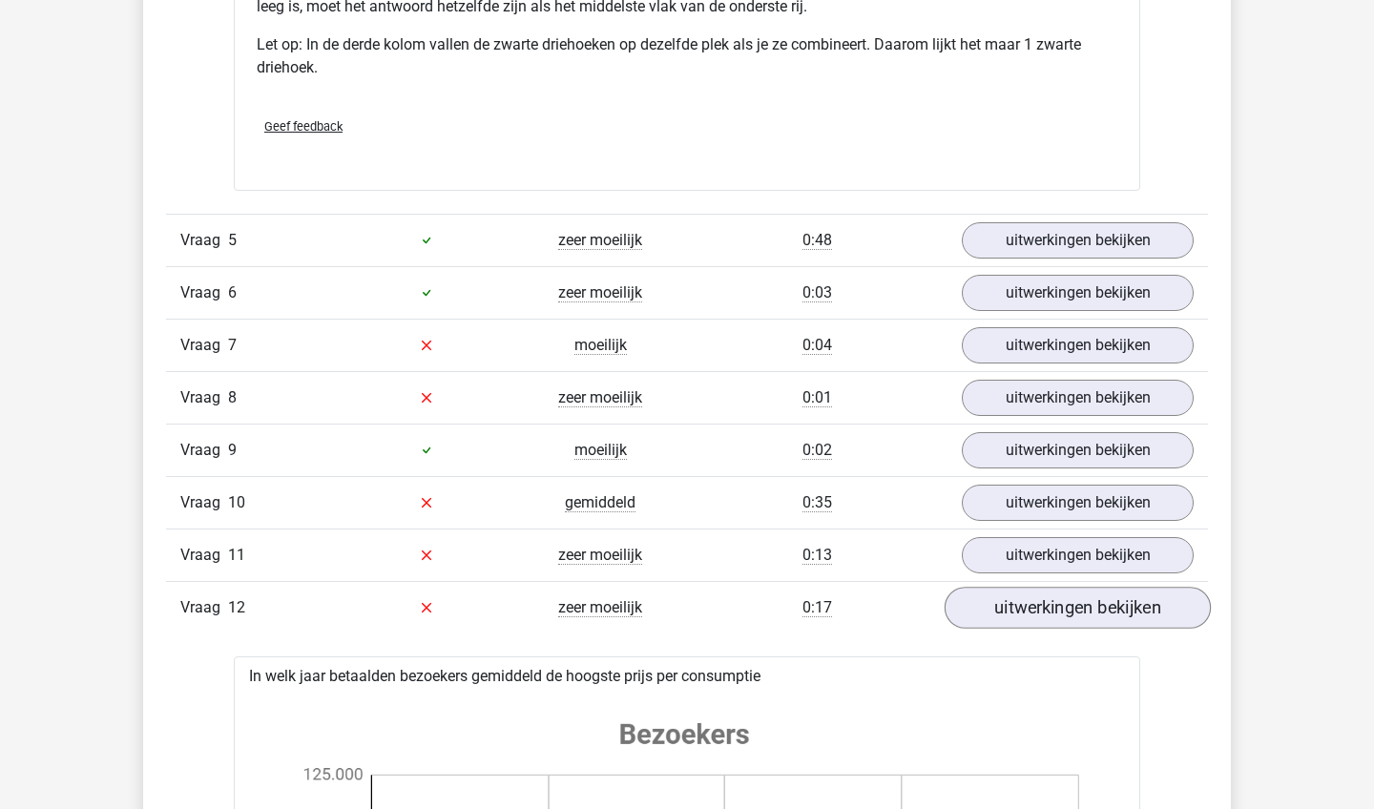
click at [1084, 608] on link "uitwerkingen bekijken" at bounding box center [1077, 608] width 266 height 42
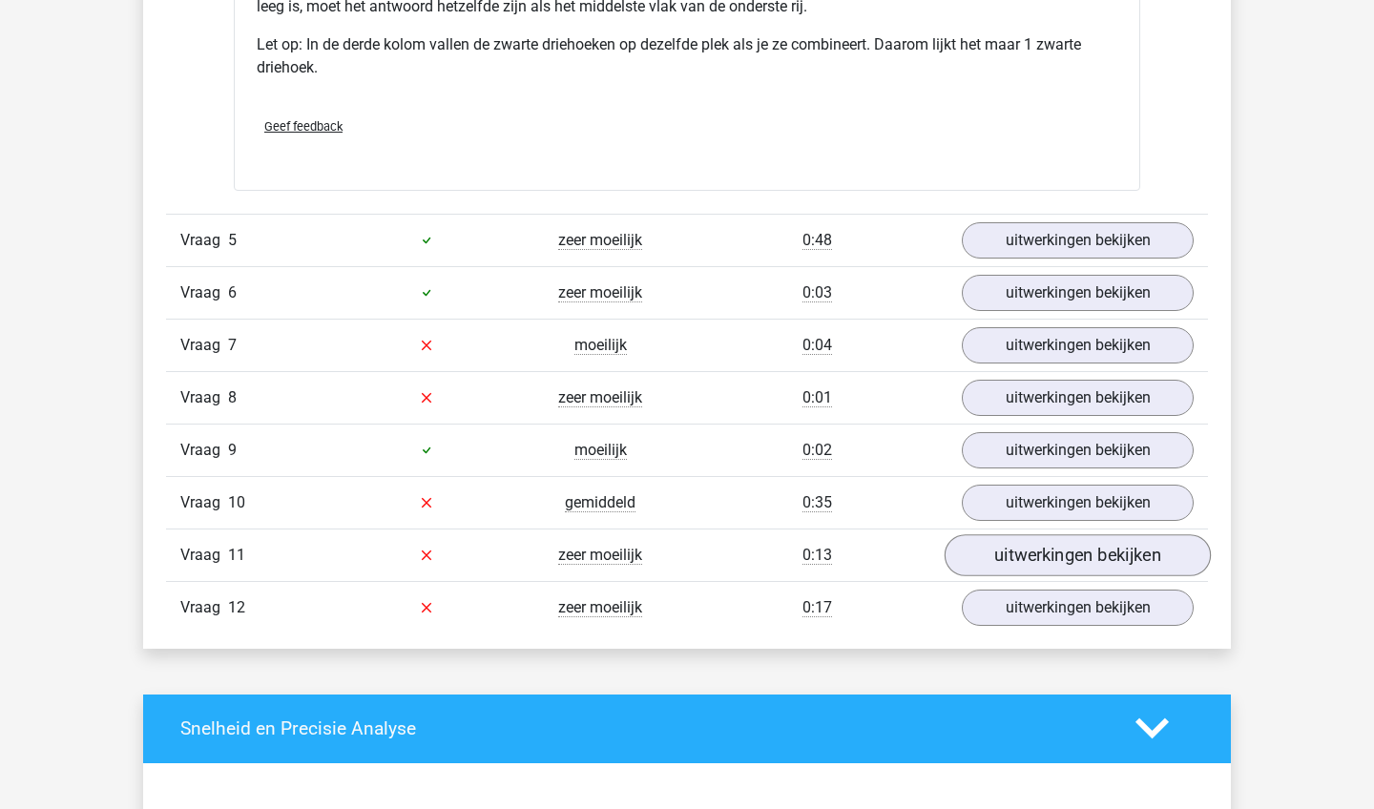
click at [1088, 568] on link "uitwerkingen bekijken" at bounding box center [1077, 555] width 266 height 42
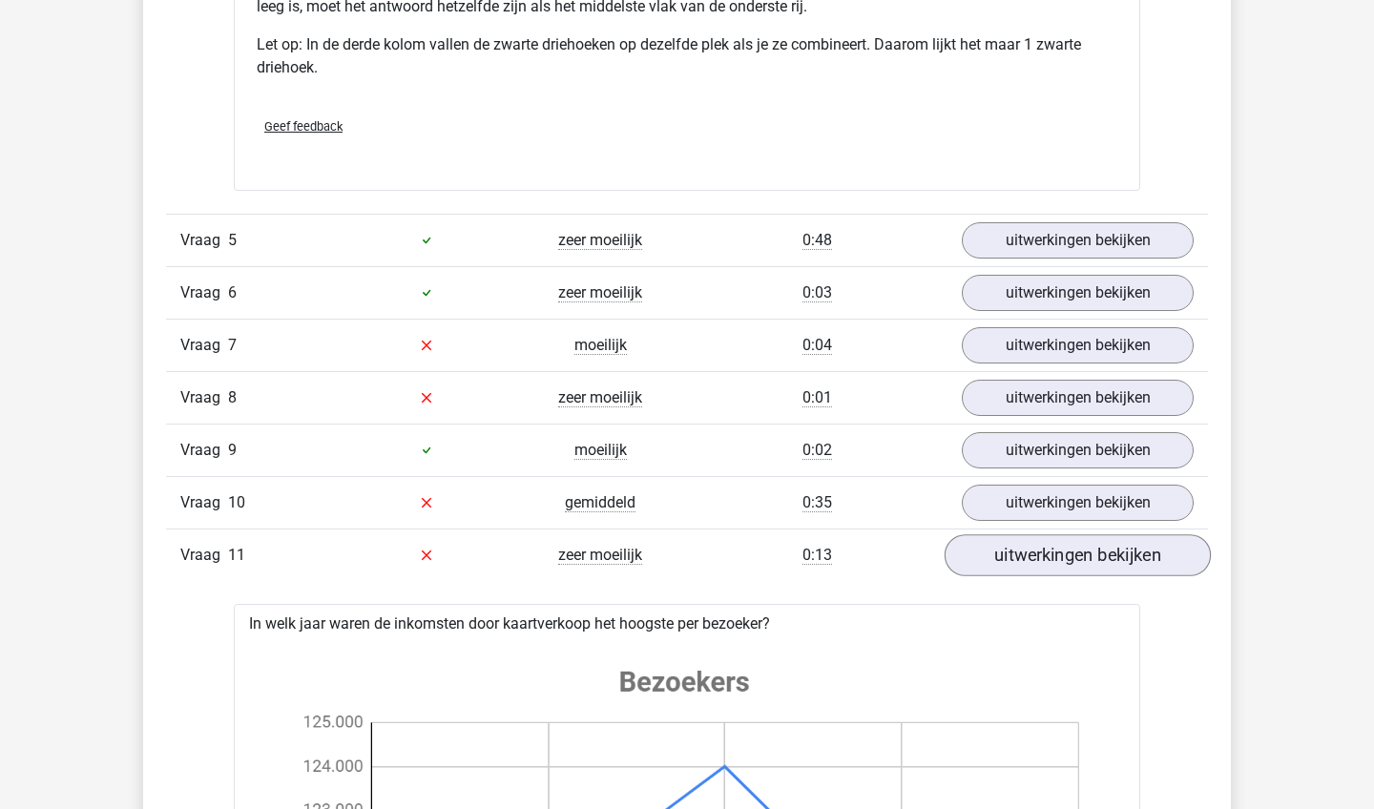
click at [1088, 568] on link "uitwerkingen bekijken" at bounding box center [1077, 555] width 266 height 42
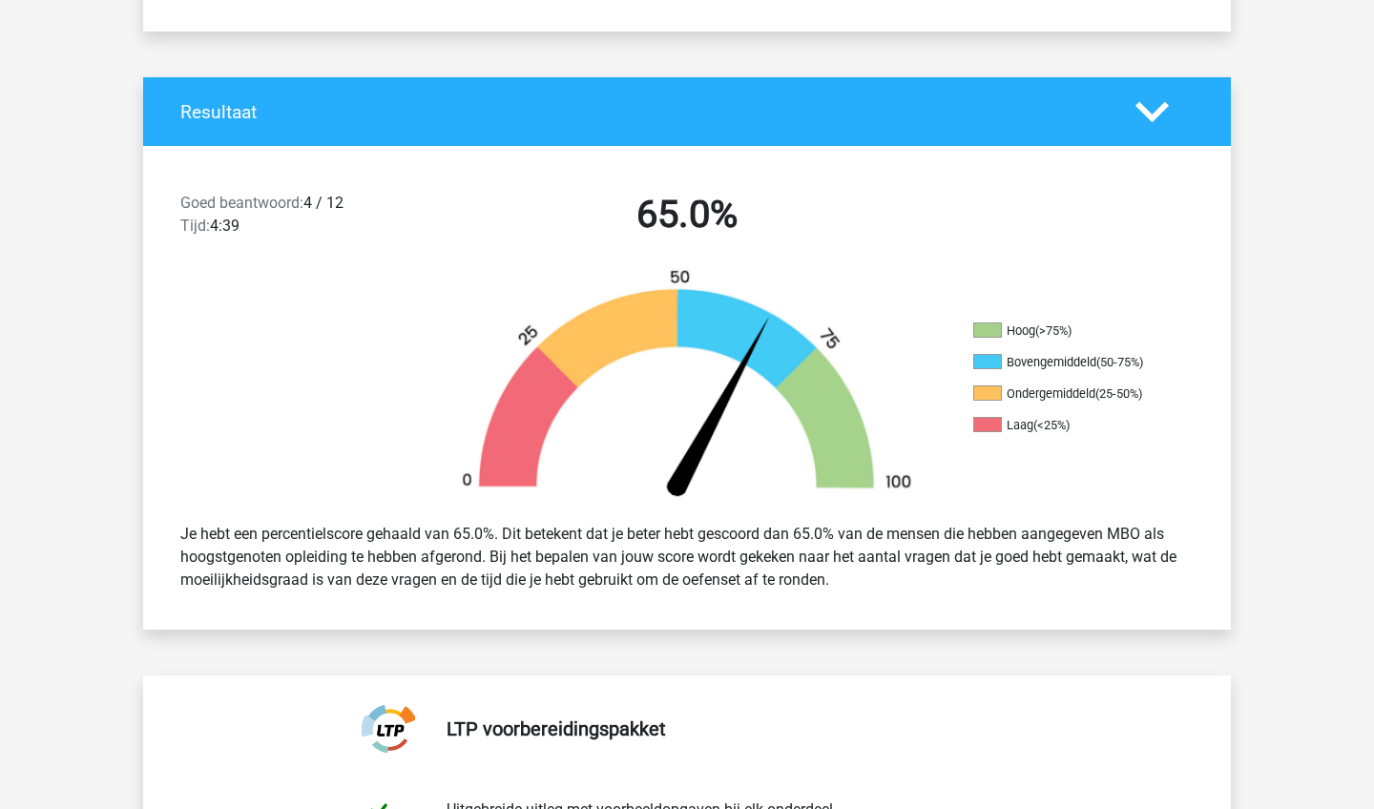
scroll to position [353, 0]
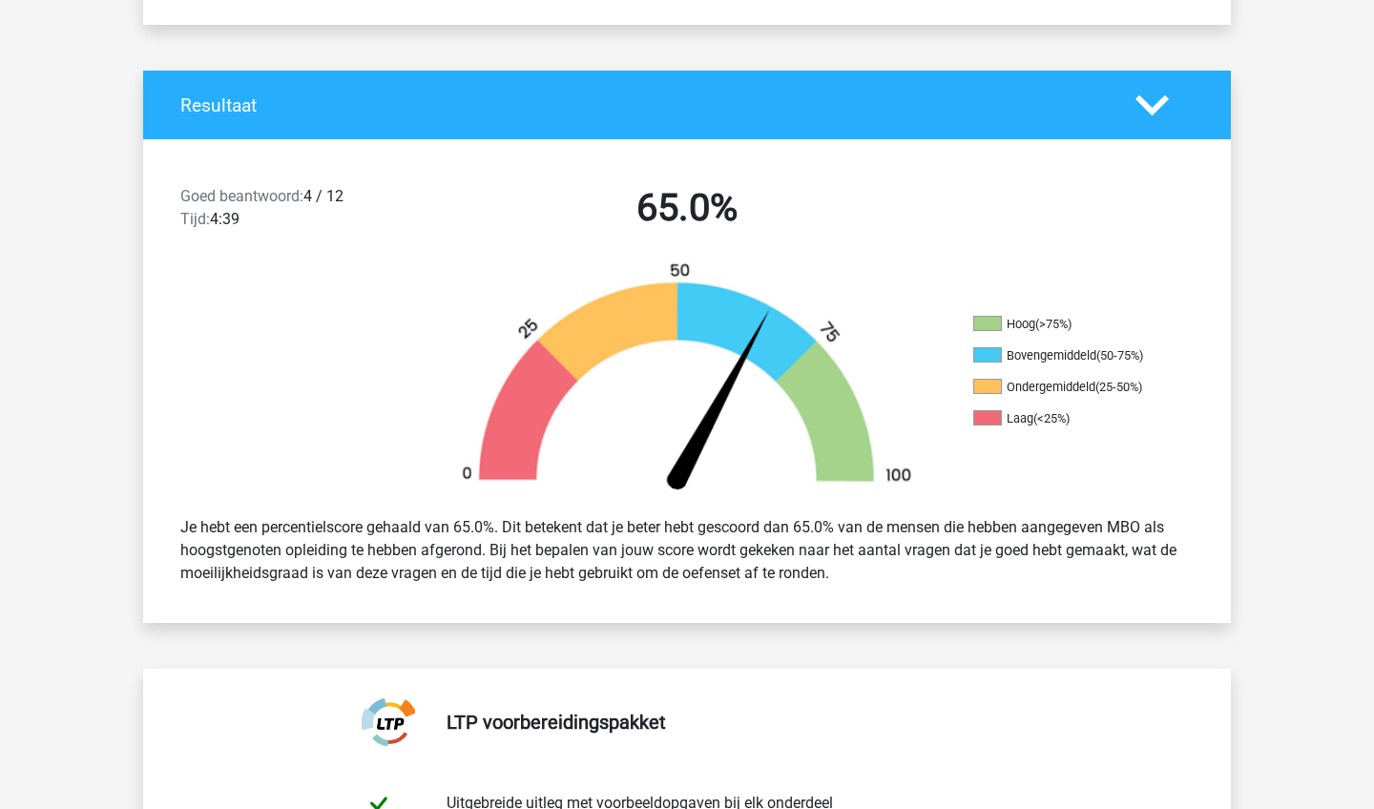
click at [1173, 113] on div at bounding box center [1164, 105] width 87 height 33
click at [1139, 113] on icon at bounding box center [1151, 105] width 33 height 33
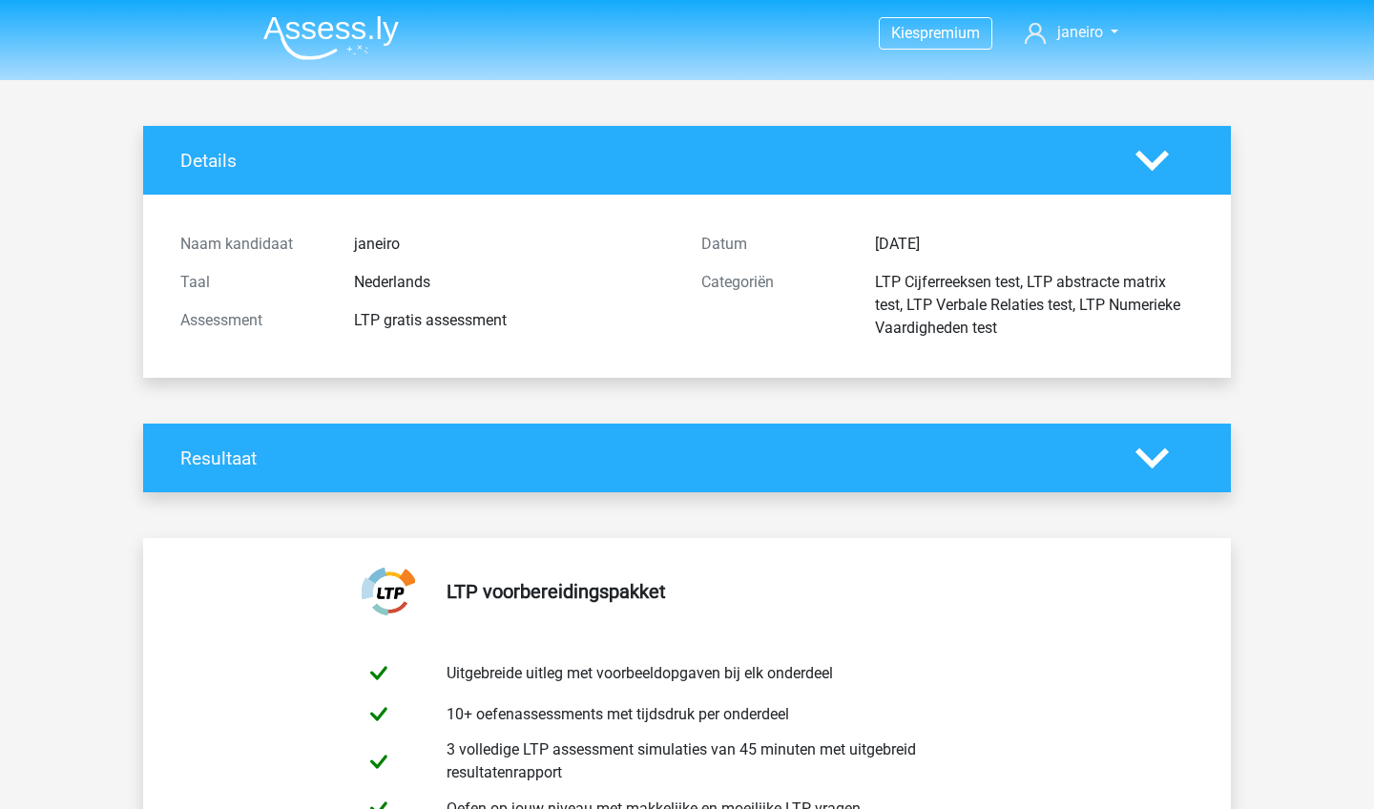
scroll to position [0, 0]
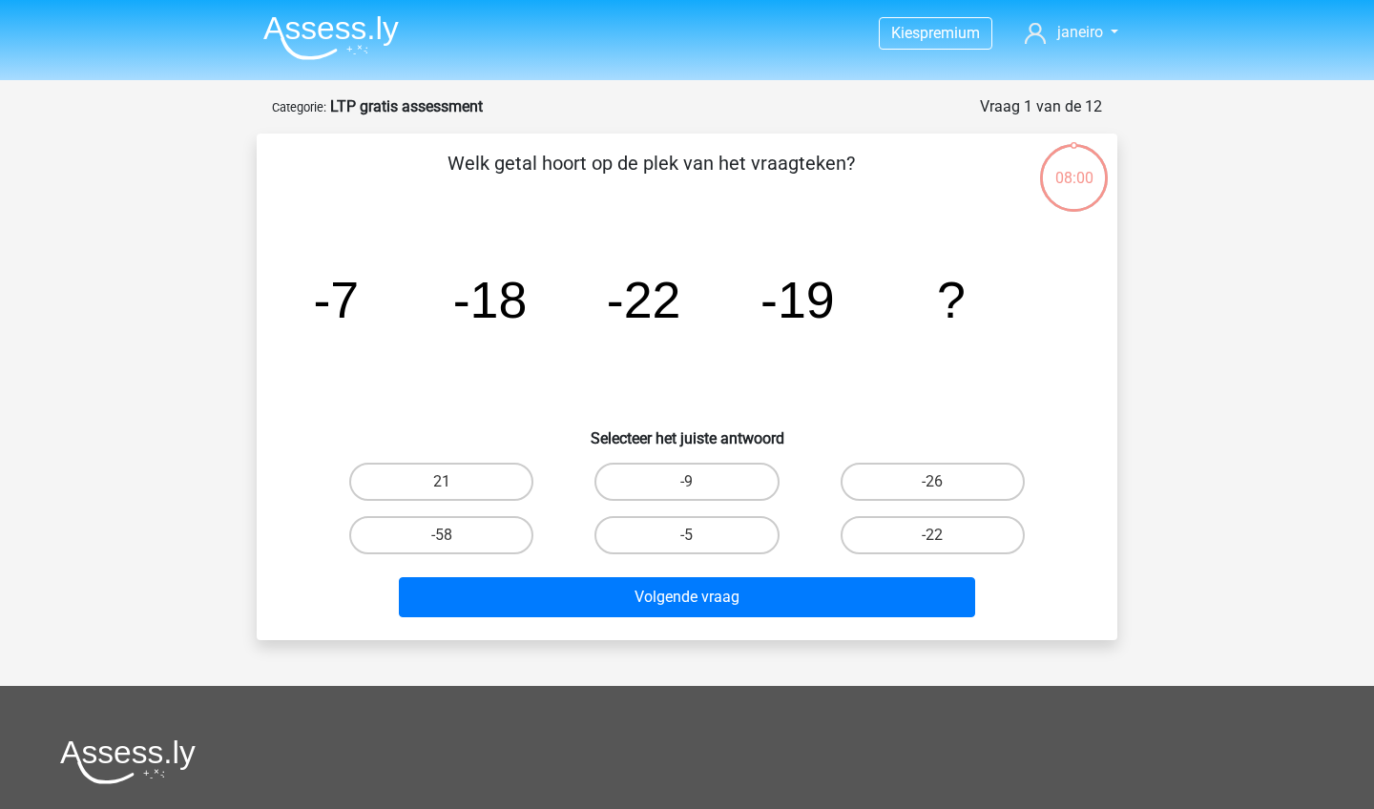
scroll to position [381, 0]
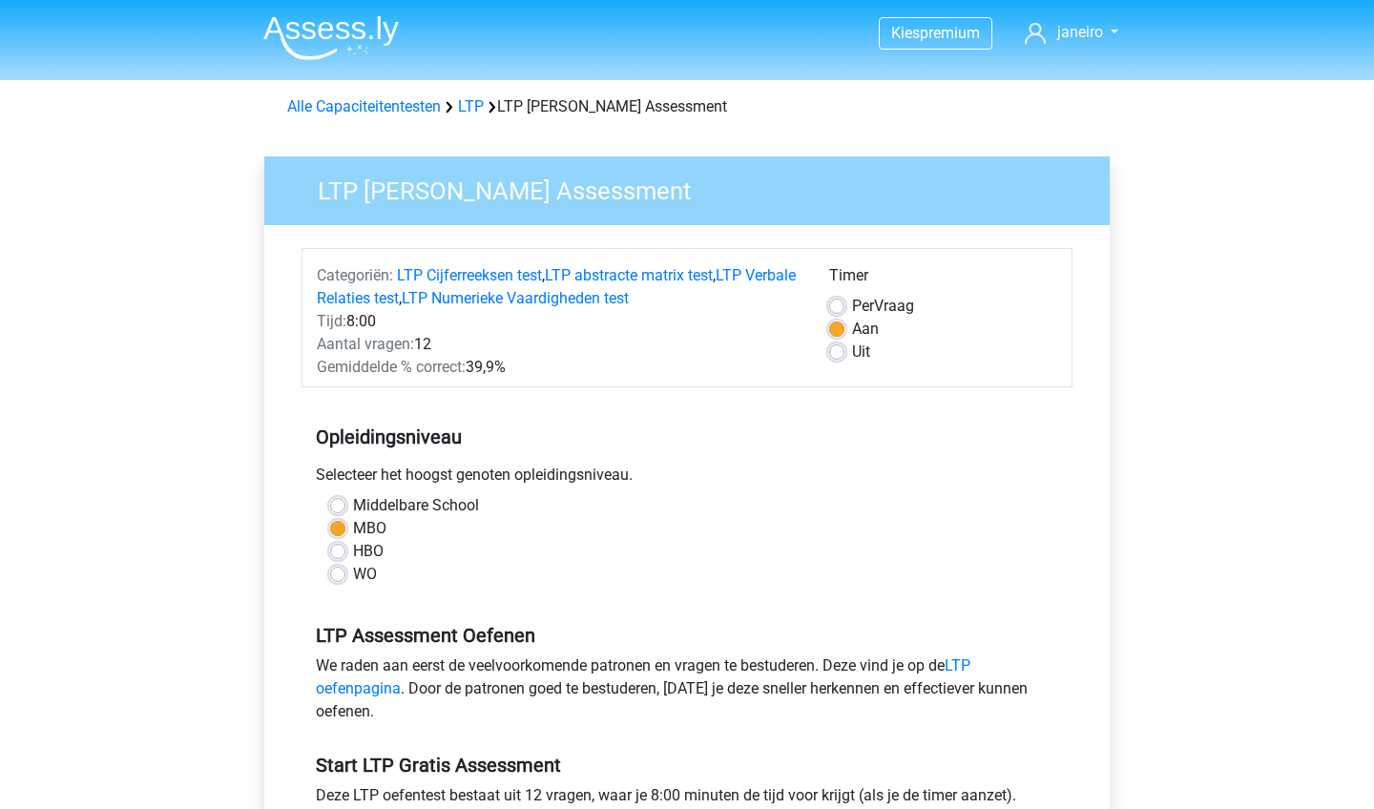
scroll to position [184, 0]
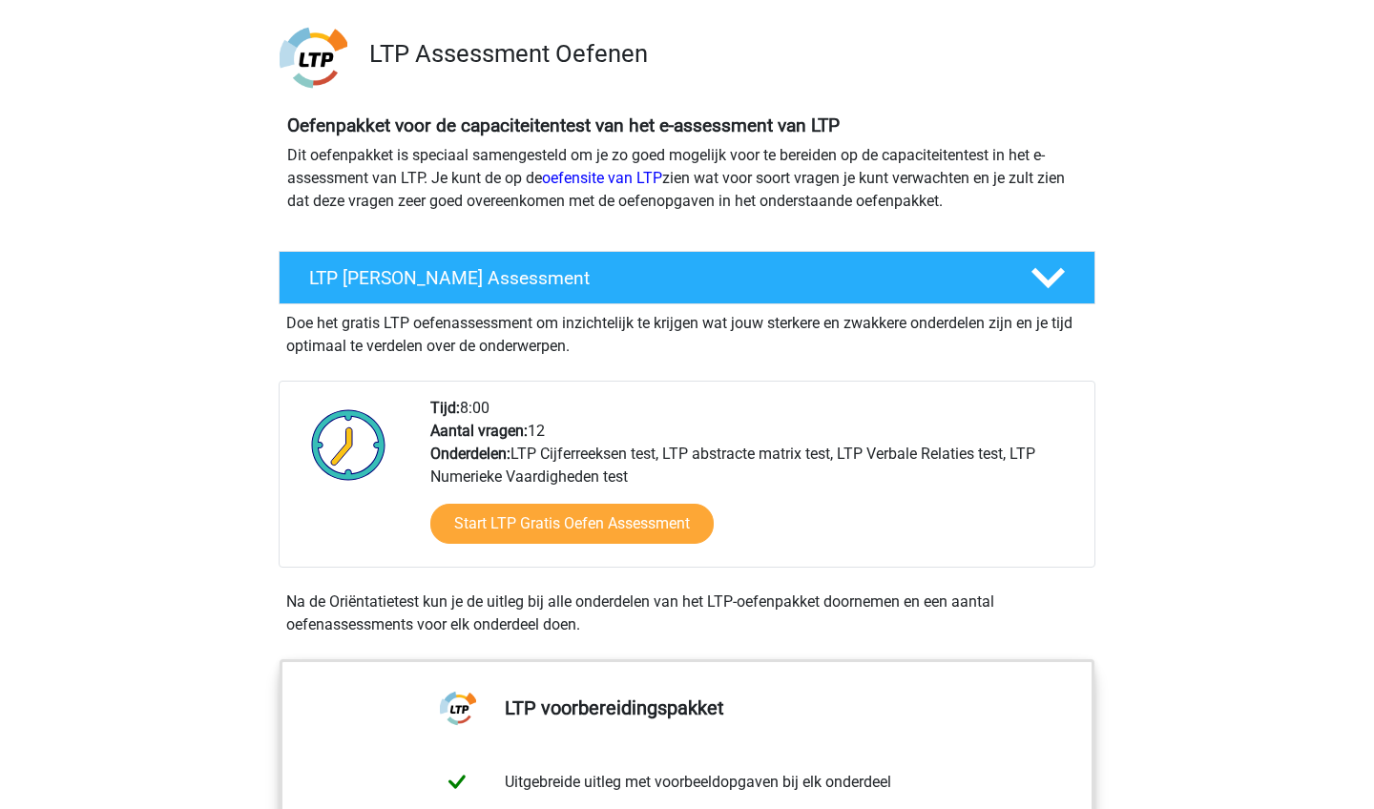
scroll to position [117, 0]
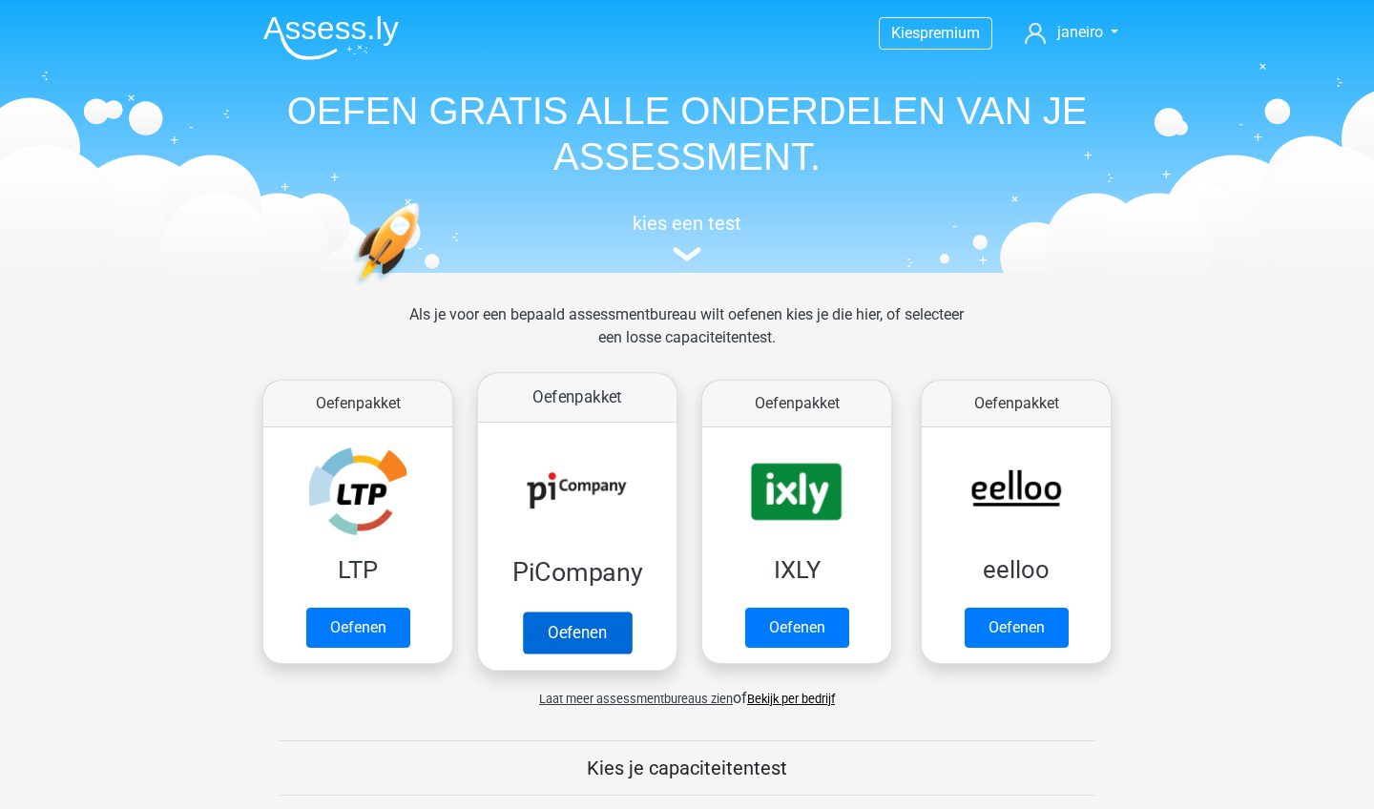
click at [606, 633] on link "Oefenen" at bounding box center [577, 632] width 109 height 42
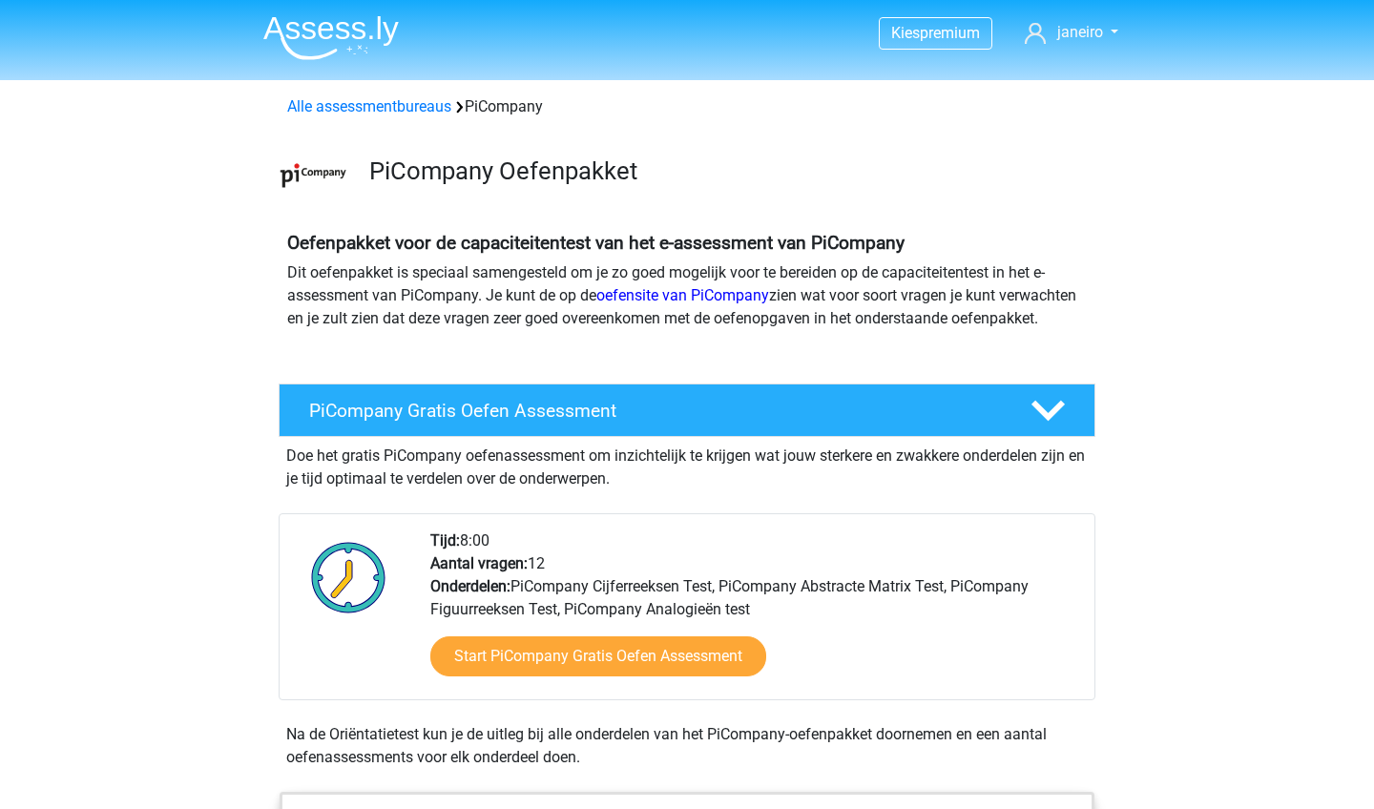
click at [859, 345] on div "Oefenpakket voor de capaciteitentest van het e-assessment van PiCompany Dit oef…" at bounding box center [686, 289] width 815 height 114
